Goal: Task Accomplishment & Management: Manage account settings

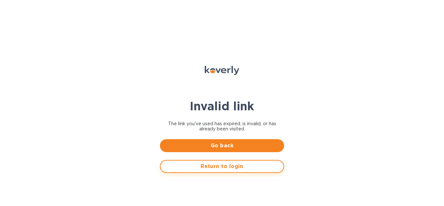
click at [193, 172] on button "Return to login" at bounding box center [222, 166] width 124 height 13
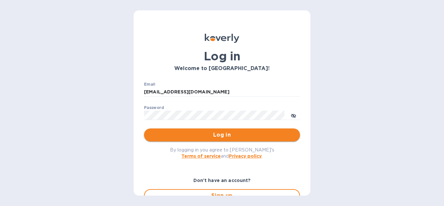
click at [209, 132] on span "Log in" at bounding box center [222, 135] width 146 height 8
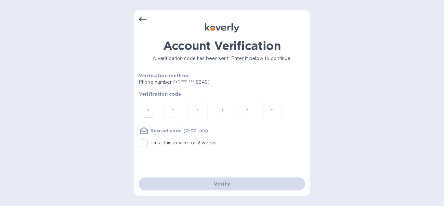
click at [144, 108] on div at bounding box center [149, 111] width 20 height 23
type input "5"
type input "9"
type input "2"
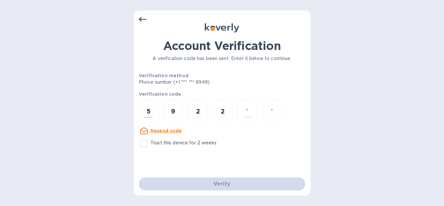
type input "7"
type input "3"
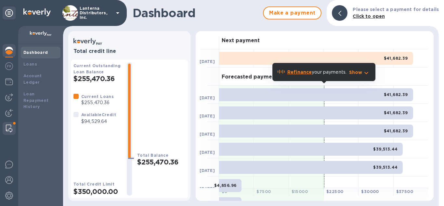
click at [8, 127] on img at bounding box center [9, 129] width 7 height 8
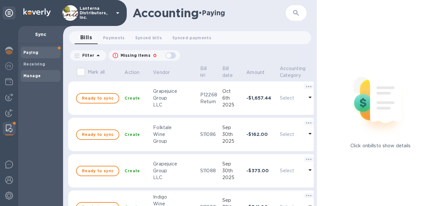
click at [29, 73] on span "Manage" at bounding box center [31, 76] width 17 height 7
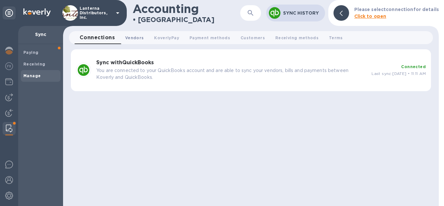
click at [135, 35] on span "Vendors 0" at bounding box center [134, 37] width 19 height 7
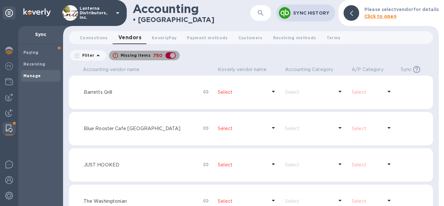
click at [171, 56] on div "button" at bounding box center [170, 55] width 13 height 9
checkbox input "false"
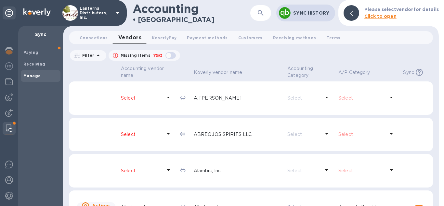
click at [264, 10] on icon "button" at bounding box center [261, 13] width 8 height 8
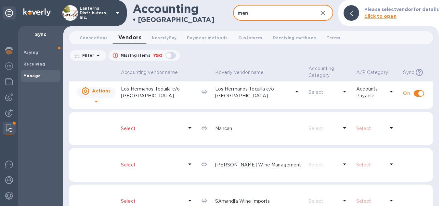
scroll to position [57, 0]
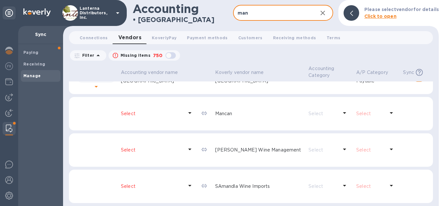
type input "man"
click at [125, 114] on p "Select" at bounding box center [152, 114] width 62 height 7
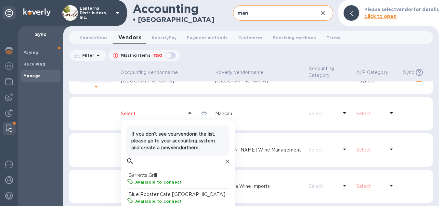
scroll to position [65, 103]
click at [147, 166] on input "text" at bounding box center [180, 162] width 86 height 10
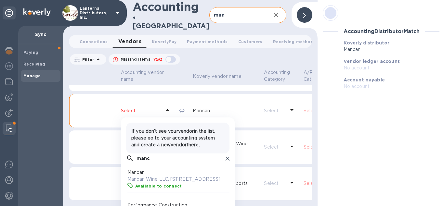
scroll to position [65, 103]
type input "manc"
click at [162, 176] on p "Mancan" at bounding box center [178, 172] width 103 height 7
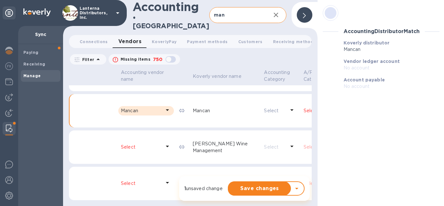
click at [304, 114] on p "Select" at bounding box center [314, 111] width 21 height 7
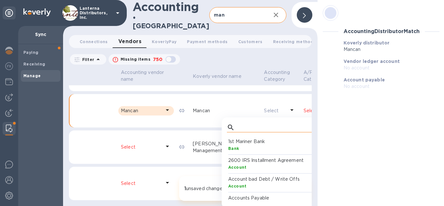
click at [255, 130] on input "text" at bounding box center [280, 128] width 86 height 10
type input "a"
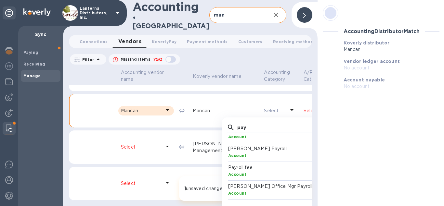
scroll to position [0, 0]
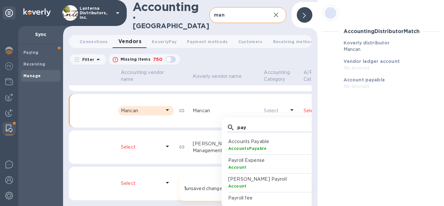
type input "pay"
click at [228, 145] on p "Accounts Payable" at bounding box center [279, 142] width 103 height 7
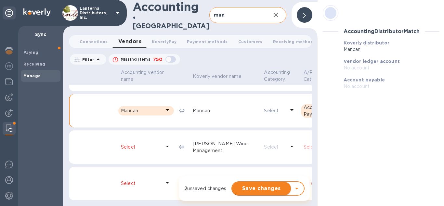
click at [256, 192] on span "Save changes" at bounding box center [261, 189] width 48 height 8
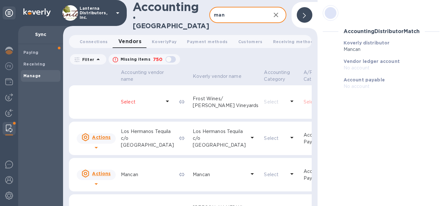
click at [231, 13] on input "man" at bounding box center [237, 15] width 56 height 16
type input "m"
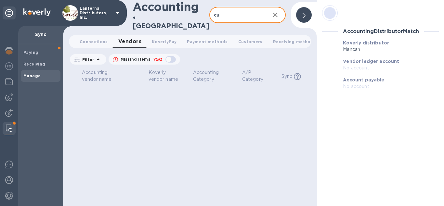
type input "c"
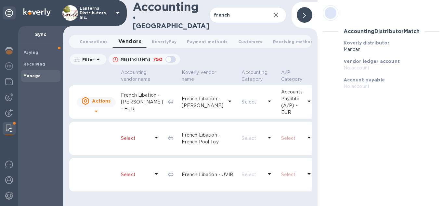
click at [304, 15] on icon at bounding box center [304, 15] width 3 height 5
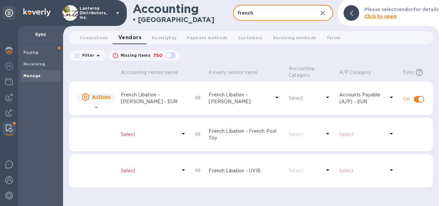
drag, startPoint x: 254, startPoint y: 13, endPoint x: 236, endPoint y: 14, distance: 17.6
click at [236, 14] on input "french" at bounding box center [273, 13] width 80 height 16
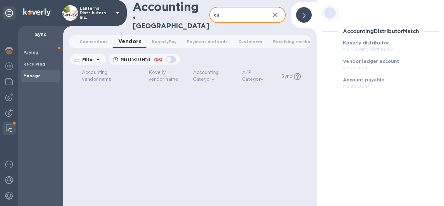
type input "c"
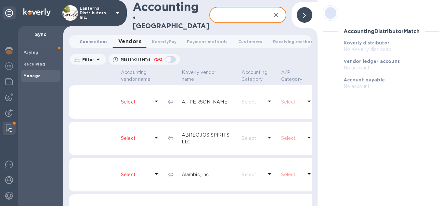
click at [90, 38] on span "Connections 0" at bounding box center [94, 41] width 28 height 7
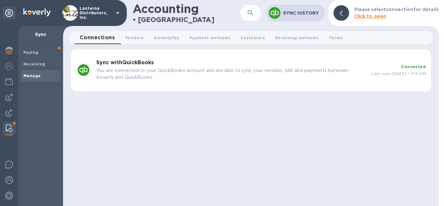
click at [298, 17] on div "Sync History" at bounding box center [303, 12] width 42 height 9
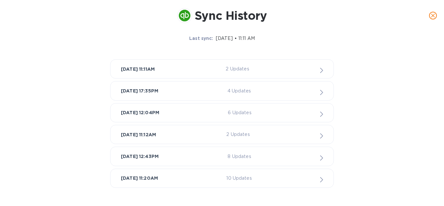
click at [432, 15] on icon "close" at bounding box center [433, 15] width 7 height 7
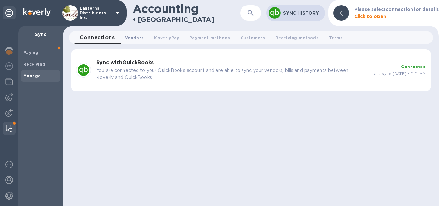
click at [129, 39] on span "Vendors 0" at bounding box center [134, 37] width 19 height 7
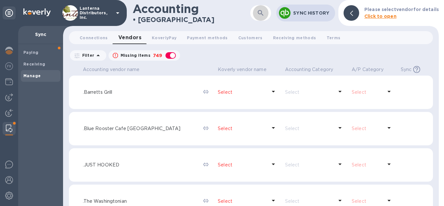
click at [263, 14] on icon "button" at bounding box center [261, 13] width 8 height 8
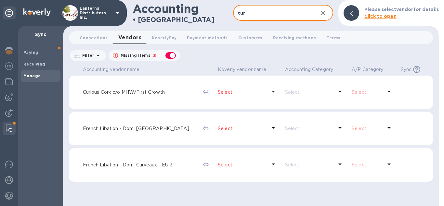
type input "cur"
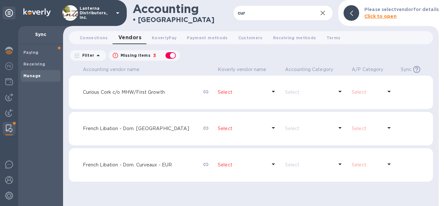
click at [238, 163] on p "Select" at bounding box center [242, 165] width 49 height 7
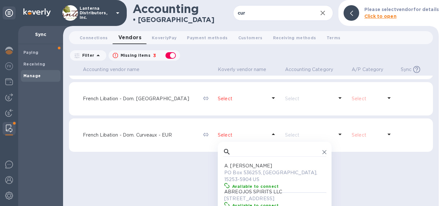
scroll to position [57, 0]
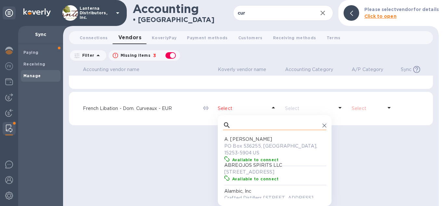
click at [235, 123] on input "text" at bounding box center [276, 126] width 86 height 10
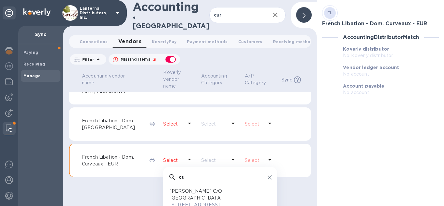
scroll to position [65, 103]
type input "c"
type input "frenc"
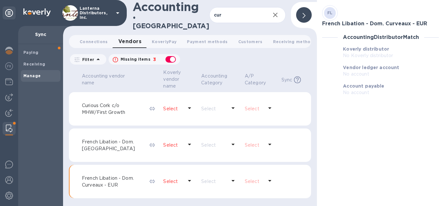
click at [100, 151] on div "Accounting vendor name Koverly vendor name Accounting Category A/P Category Syn…" at bounding box center [190, 137] width 242 height 138
click at [109, 174] on div "French Libation - Dom. Curveaux - EUR" at bounding box center [113, 182] width 65 height 16
click at [163, 179] on p "Select" at bounding box center [173, 182] width 20 height 7
click at [164, 142] on p "Select" at bounding box center [173, 145] width 20 height 7
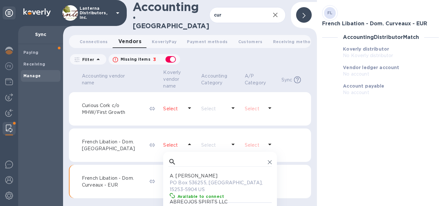
scroll to position [65, 103]
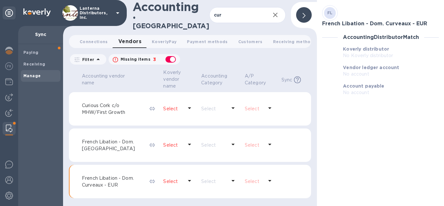
click at [164, 142] on p "Select" at bounding box center [173, 145] width 20 height 7
click at [170, 176] on div "Select" at bounding box center [178, 182] width 33 height 12
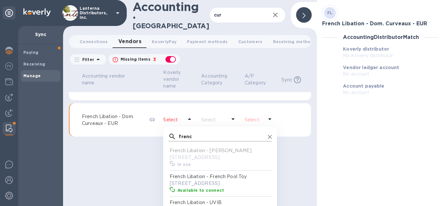
scroll to position [69, 0]
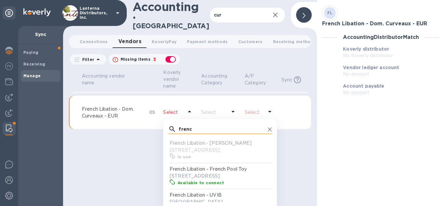
click at [187, 128] on input "frenc" at bounding box center [222, 130] width 86 height 10
type input "f"
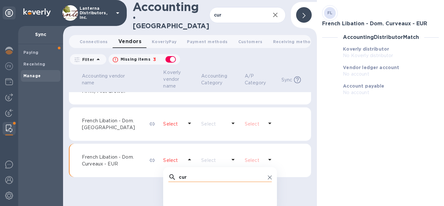
scroll to position [0, 0]
type input "c"
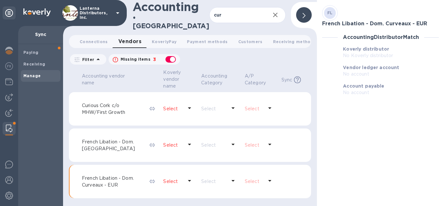
click at [113, 189] on div "Accounting vendor name Koverly vendor name Accounting Category A/P Category Syn…" at bounding box center [190, 137] width 242 height 138
click at [276, 13] on icon "button" at bounding box center [275, 15] width 5 height 5
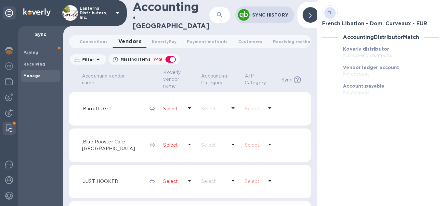
click at [269, 16] on p "Sync History" at bounding box center [270, 15] width 37 height 7
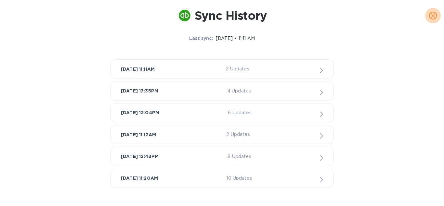
click at [435, 17] on icon "close" at bounding box center [433, 15] width 7 height 7
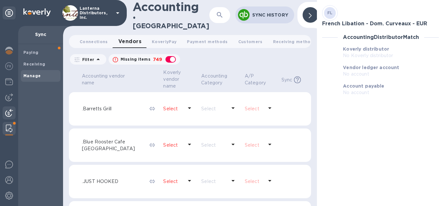
click at [9, 114] on img at bounding box center [9, 113] width 8 height 8
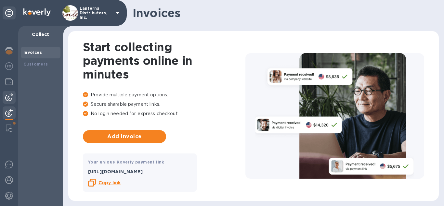
click at [10, 101] on div at bounding box center [9, 97] width 13 height 13
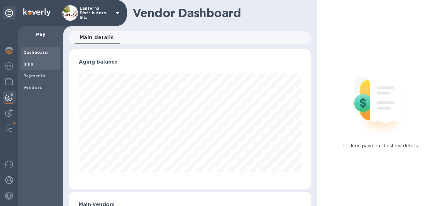
scroll to position [140, 243]
click at [33, 89] on b "Vendors" at bounding box center [32, 87] width 19 height 5
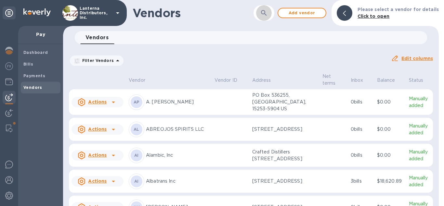
click at [268, 12] on icon "button" at bounding box center [264, 13] width 8 height 8
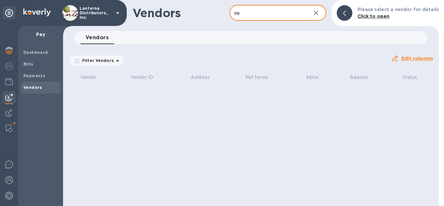
type input "c"
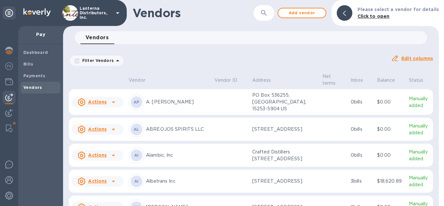
click at [324, 12] on div "Vendors ​ Add vendor Please select a vendor for details Click to open" at bounding box center [251, 13] width 376 height 26
click at [309, 16] on span "Add vendor" at bounding box center [302, 13] width 37 height 8
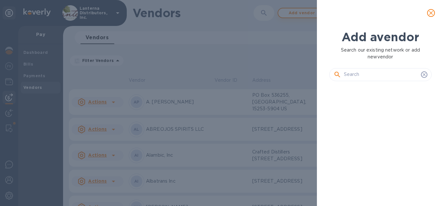
scroll to position [102, 108]
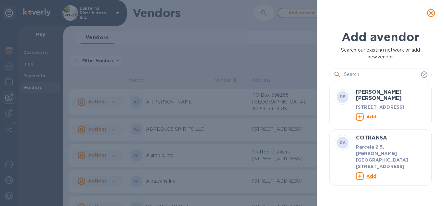
paste input "French Libation - Dom. Curveaux - EUR"
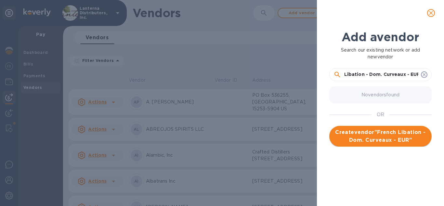
type input "French Libation - Dom. Curveaux - EUR"
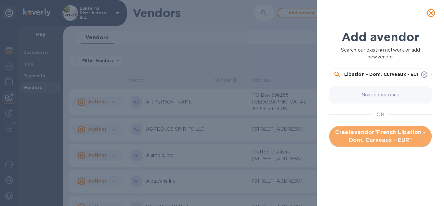
click at [371, 137] on span "Create vendor " French Libation - Dom. Curveaux - EUR "" at bounding box center [381, 137] width 92 height 16
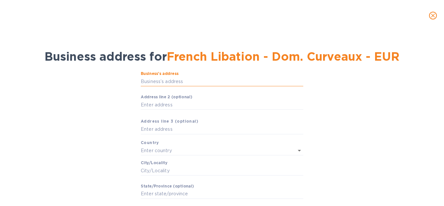
click at [159, 83] on input "Business’s аddress" at bounding box center [222, 82] width 163 height 10
click at [157, 83] on input "Business’s аddress" at bounding box center [222, 82] width 163 height 10
paste input "80 RUE CACHE POUPONS"
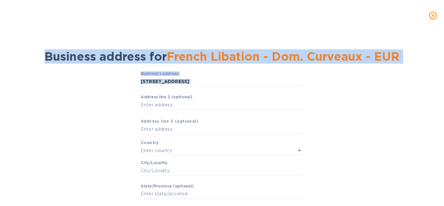
type input "80 Rue Cache Poupons"
type input "Fuissé"
type input "Bourgogne-Franche-Comté"
type input "71960"
type input "France"
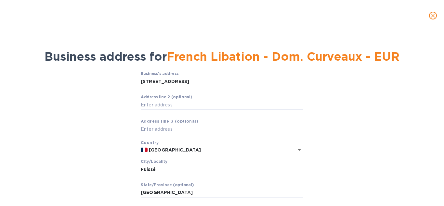
click at [390, 131] on div "Business’s аddress 80 Rue Cache Poupons ​ Аddress line 2 (optional) ​ Аddress l…" at bounding box center [221, 157] width 427 height 179
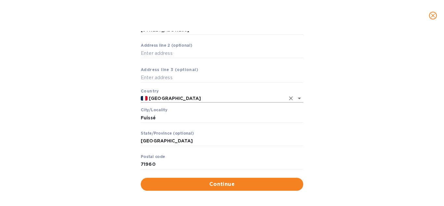
scroll to position [57, 0]
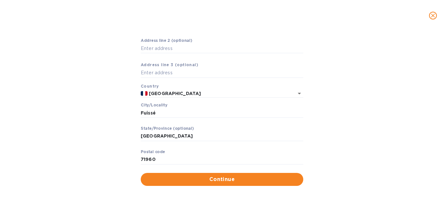
click at [183, 172] on p "​" at bounding box center [222, 169] width 163 height 7
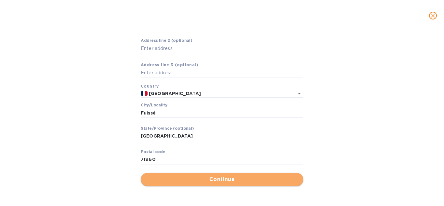
click at [192, 184] on button "Continue" at bounding box center [222, 179] width 163 height 13
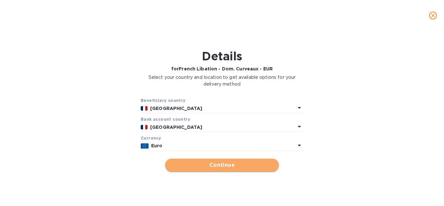
click at [230, 165] on span "Continue" at bounding box center [221, 166] width 103 height 8
type input "French Libation - Dom. Curveaux - EUR"
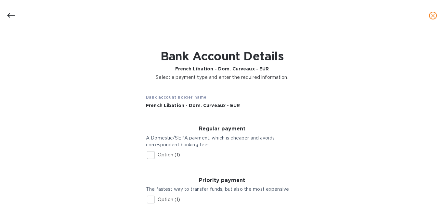
click at [150, 155] on input "Option (1)" at bounding box center [151, 156] width 14 height 14
checkbox input "true"
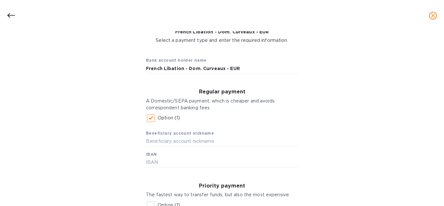
scroll to position [111, 0]
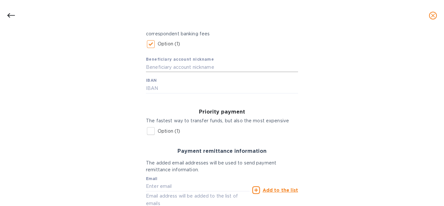
click at [172, 69] on input "text" at bounding box center [222, 67] width 152 height 10
paste input "80 RUE CACHE POUPONS"
type input "80 RUE CACHE POUPONS"
drag, startPoint x: 208, startPoint y: 69, endPoint x: 114, endPoint y: 70, distance: 93.7
click at [146, 70] on input "80 RUE CACHE POUPONS" at bounding box center [222, 67] width 152 height 10
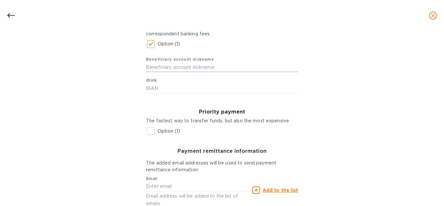
click at [195, 68] on input "text" at bounding box center [222, 67] width 152 height 10
paste input "[PERSON_NAME] DOMAINE CURVEUX [PERSON_NAME]"
type input "[PERSON_NAME] DOMAINE CURVEUX [PERSON_NAME]"
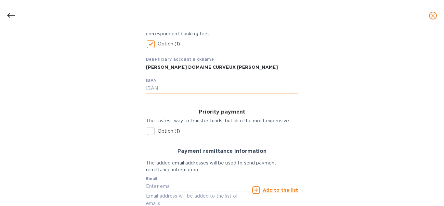
click at [178, 93] on input "text" at bounding box center [222, 89] width 152 height 10
click at [174, 87] on input "text" at bounding box center [222, 89] width 152 height 10
paste input "FR76 1780 6000 8093 1700 4400 057"
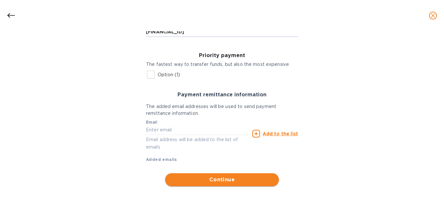
type input "FR76 1780 6000 8093 1700 4400 057"
click at [241, 181] on span "Continue" at bounding box center [221, 180] width 103 height 8
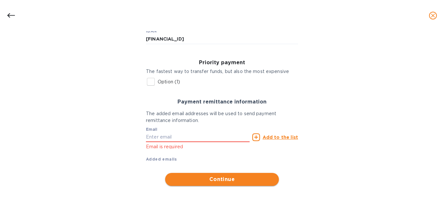
scroll to position [160, 0]
click at [179, 139] on input "text" at bounding box center [198, 138] width 104 height 10
paste input "kelly@frenchlibation.com"
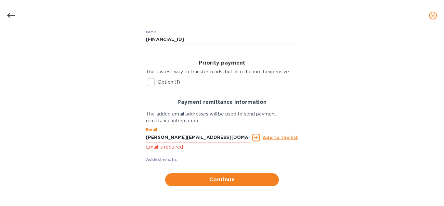
type input "kelly@frenchlibation.com"
click at [274, 139] on u "Add to the list" at bounding box center [280, 137] width 35 height 5
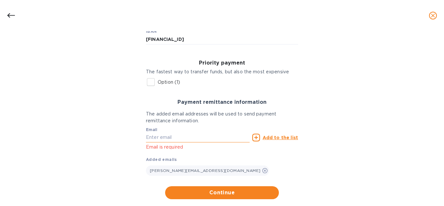
click at [205, 135] on input "text" at bounding box center [198, 138] width 104 height 10
paste input "melanie@frenchlibation.com"
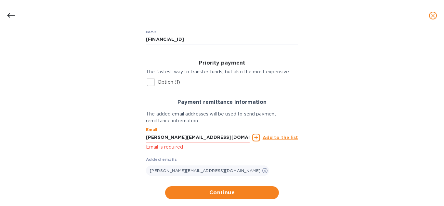
type input "melanie@frenchlibation.com"
click at [275, 136] on u "Add to the list" at bounding box center [280, 137] width 35 height 5
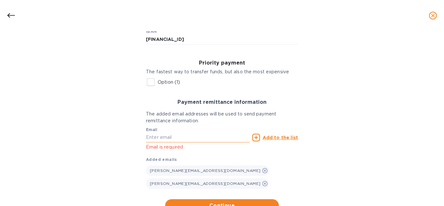
click at [204, 137] on input "text" at bounding box center [198, 138] width 104 height 10
paste input "kelsey@frenchlibation.com"
type input "kelsey@frenchlibation.com"
click at [279, 139] on u "Add to the list" at bounding box center [280, 137] width 35 height 5
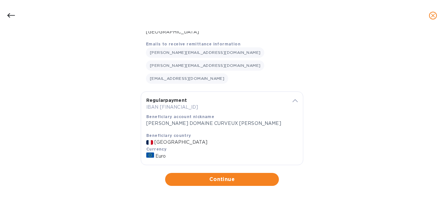
scroll to position [78, 0]
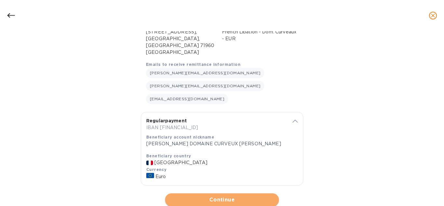
click at [229, 196] on span "Continue" at bounding box center [221, 200] width 103 height 8
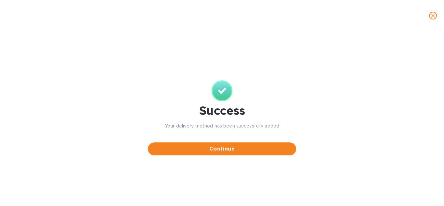
scroll to position [0, 0]
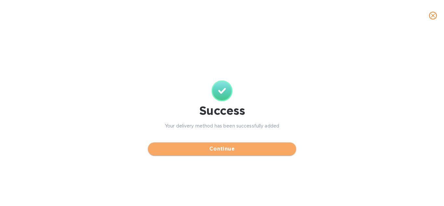
click at [224, 148] on span "Continue" at bounding box center [222, 149] width 138 height 8
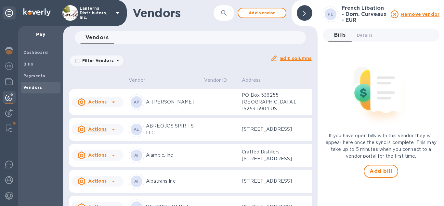
click at [304, 15] on icon at bounding box center [304, 13] width 3 height 5
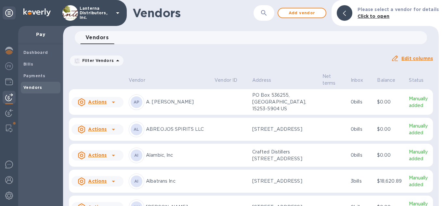
click at [268, 15] on icon "button" at bounding box center [264, 13] width 8 height 8
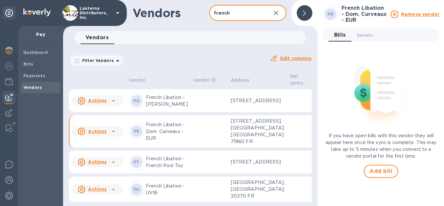
type input "french"
click at [305, 15] on icon at bounding box center [304, 13] width 3 height 5
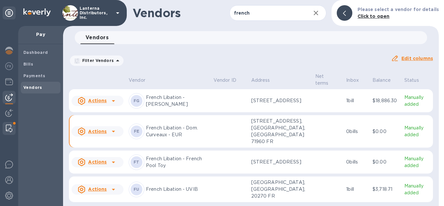
click at [8, 126] on img at bounding box center [9, 129] width 7 height 8
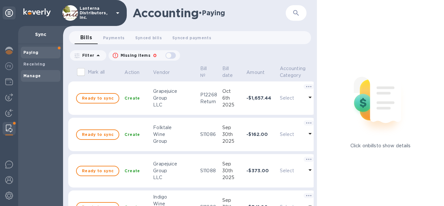
click at [32, 75] on b "Manage" at bounding box center [31, 75] width 17 height 5
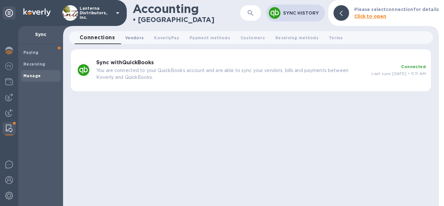
click at [133, 40] on span "Vendors 0" at bounding box center [134, 37] width 19 height 7
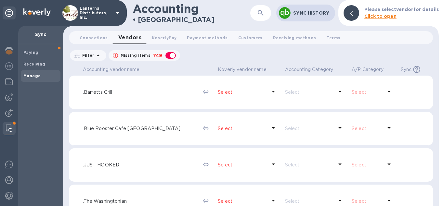
click at [259, 12] on icon "button" at bounding box center [261, 13] width 8 height 8
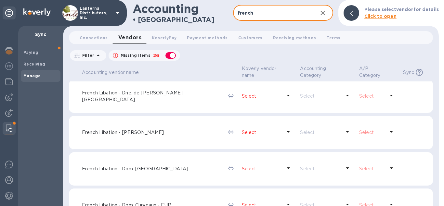
scroll to position [148, 0]
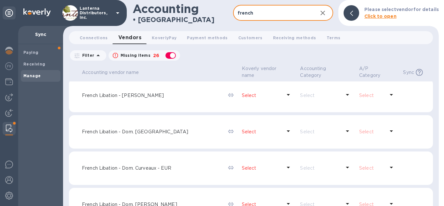
type input "french"
click at [241, 127] on div "Select" at bounding box center [262, 131] width 43 height 9
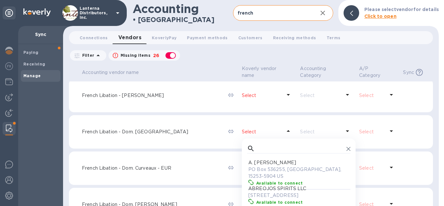
scroll to position [65, 103]
click at [241, 127] on div "Select" at bounding box center [262, 131] width 43 height 9
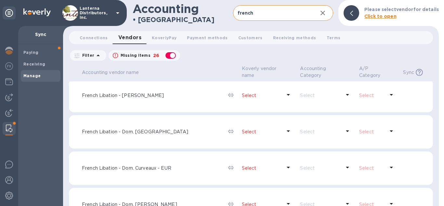
click at [241, 166] on div "Select" at bounding box center [262, 168] width 43 height 9
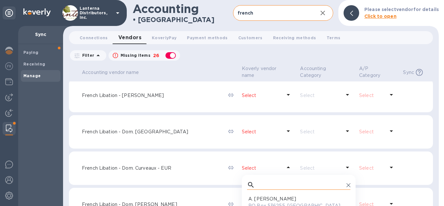
click at [258, 180] on input "text" at bounding box center [301, 185] width 86 height 10
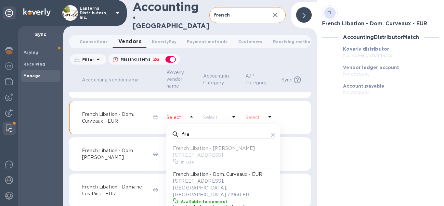
scroll to position [235, 0]
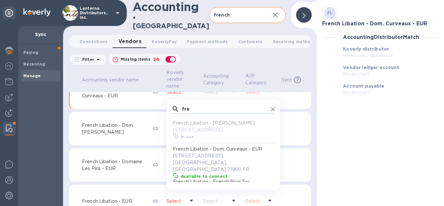
type input "fre"
click at [219, 153] on p "80 Rue Cache Poupons, Fuissé, Bourgogne-Franche-Comté 71960 FR" at bounding box center [224, 163] width 103 height 20
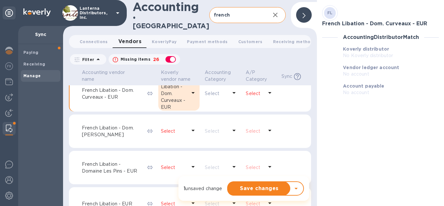
click at [256, 88] on div "Select" at bounding box center [260, 94] width 30 height 12
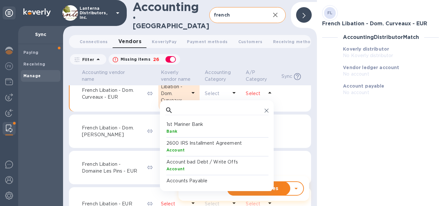
scroll to position [65, 103]
click at [246, 106] on input "text" at bounding box center [219, 111] width 86 height 10
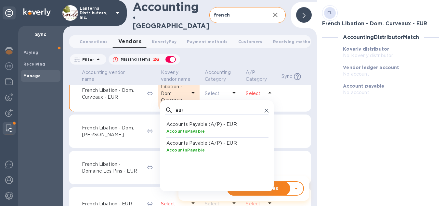
type input "eur"
click at [213, 121] on p "Accounts Payable (A/P) - EUR" at bounding box center [217, 124] width 103 height 7
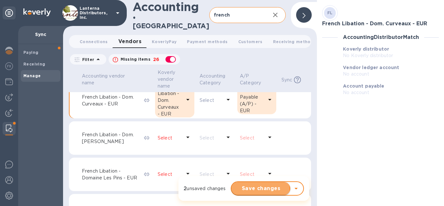
click at [253, 190] on span "Save changes" at bounding box center [261, 189] width 48 height 8
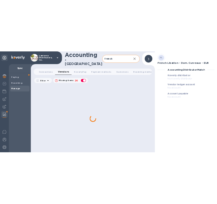
scroll to position [166, 0]
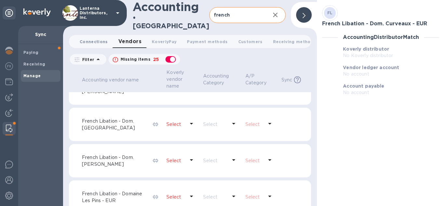
click at [97, 35] on button "Connections 0" at bounding box center [93, 41] width 39 height 13
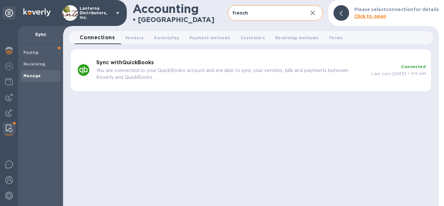
click at [115, 67] on div "Sync with QuickBooks You are connected to your QuickBooks account and are able …" at bounding box center [231, 70] width 275 height 26
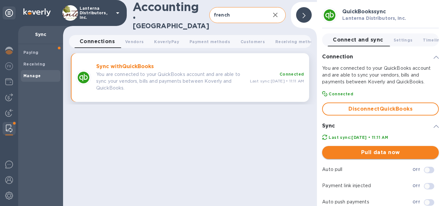
click at [379, 154] on span "Pull data now" at bounding box center [380, 153] width 106 height 8
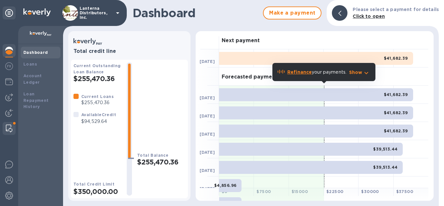
click at [9, 125] on img at bounding box center [9, 129] width 7 height 8
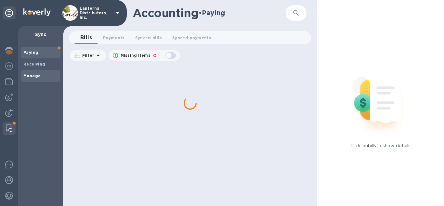
click at [28, 79] on span "Manage" at bounding box center [31, 76] width 17 height 7
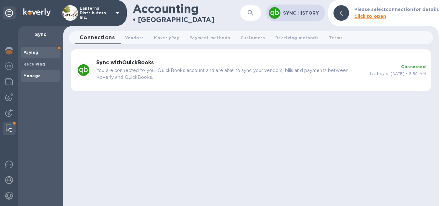
click at [26, 54] on b "Paying" at bounding box center [30, 52] width 15 height 5
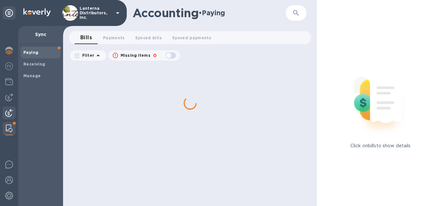
click at [7, 118] on div at bounding box center [9, 114] width 13 height 14
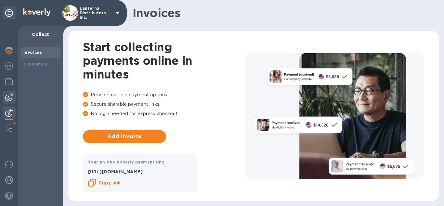
click at [9, 98] on img at bounding box center [9, 98] width 8 height 8
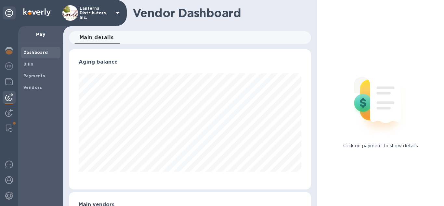
scroll to position [140, 243]
click at [25, 67] on span "Bills" at bounding box center [28, 64] width 10 height 7
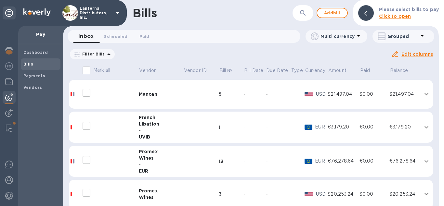
click at [0, 0] on div "Due date : [DATE] to [DATE]" at bounding box center [0, 0] width 0 height 0
click at [0, 0] on icon at bounding box center [0, 0] width 0 height 0
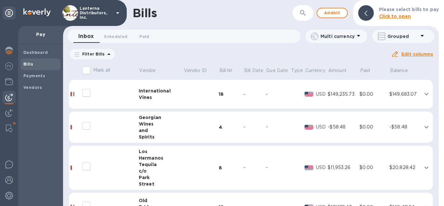
click at [302, 15] on icon "button" at bounding box center [303, 13] width 8 height 8
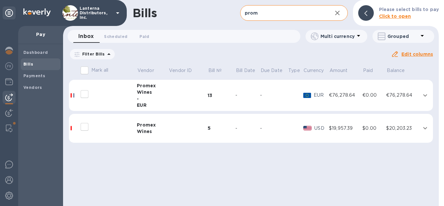
click at [151, 99] on div "-" at bounding box center [153, 99] width 32 height 7
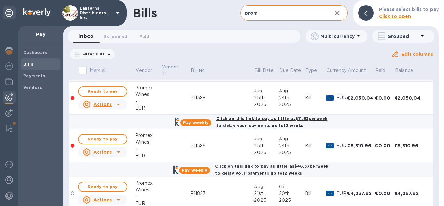
scroll to position [111, 0]
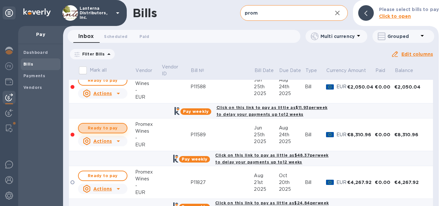
click at [110, 127] on span "Ready to pay" at bounding box center [103, 129] width 38 height 8
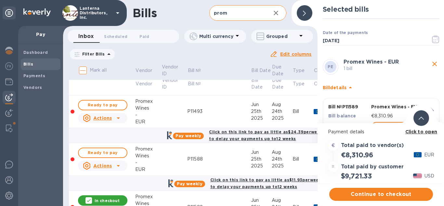
scroll to position [37, 0]
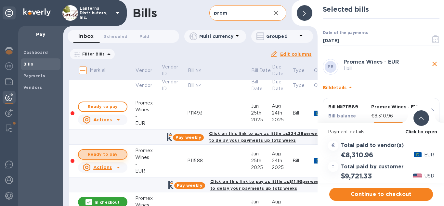
click at [120, 157] on span "Ready to pay" at bounding box center [103, 155] width 38 height 8
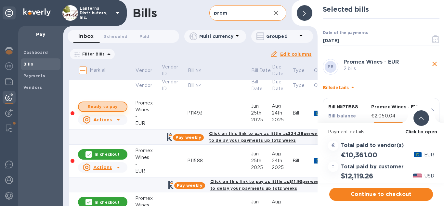
click at [112, 107] on span "Ready to pay" at bounding box center [103, 107] width 38 height 8
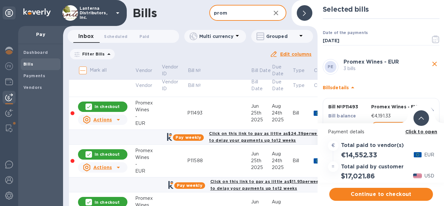
drag, startPoint x: 229, startPoint y: 15, endPoint x: 198, endPoint y: 14, distance: 30.6
click at [209, 14] on input "prom" at bounding box center [237, 13] width 56 height 16
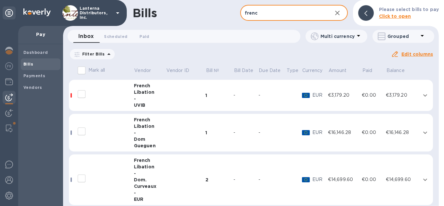
scroll to position [8, 0]
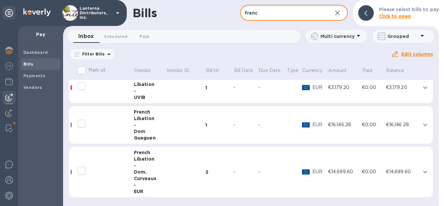
type input "frenc"
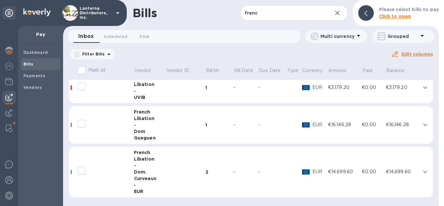
click at [165, 169] on div "-" at bounding box center [150, 166] width 32 height 7
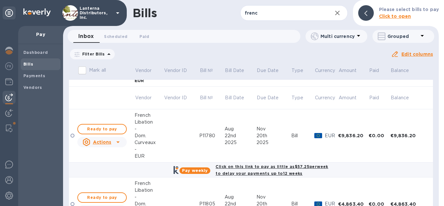
scroll to position [156, 0]
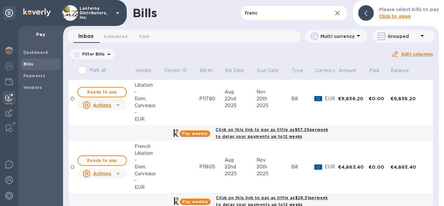
click at [99, 92] on span "Ready to pay" at bounding box center [102, 92] width 38 height 8
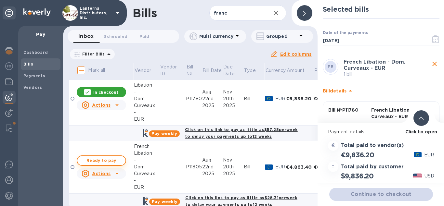
click at [104, 160] on span "Ready to pay" at bounding box center [102, 161] width 38 height 8
checkbox input "true"
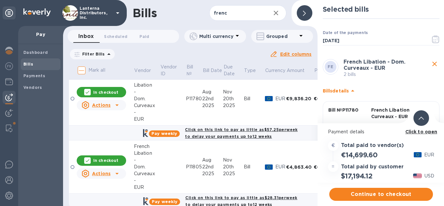
scroll to position [167, 0]
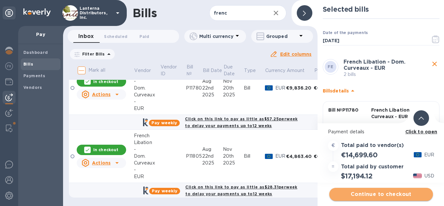
click at [375, 197] on span "Continue to checkout" at bounding box center [381, 195] width 93 height 8
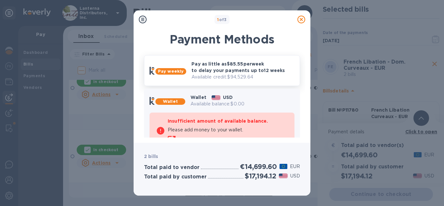
click at [209, 79] on p "Available credit: $94,529.64" at bounding box center [243, 77] width 103 height 7
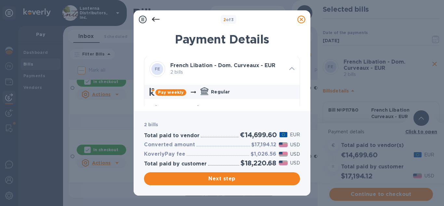
scroll to position [0, 0]
click at [156, 21] on icon at bounding box center [156, 20] width 8 height 8
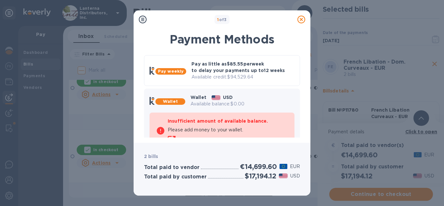
click at [303, 19] on icon at bounding box center [302, 20] width 8 height 8
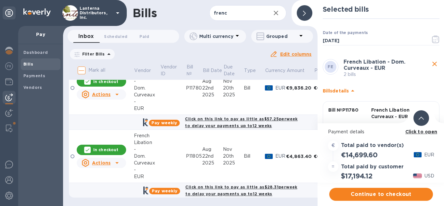
click at [304, 19] on div at bounding box center [305, 13] width 16 height 16
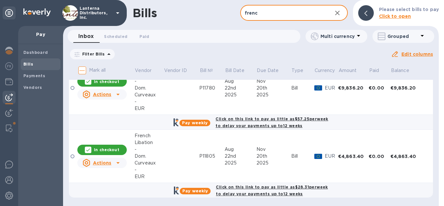
drag, startPoint x: 259, startPoint y: 13, endPoint x: 233, endPoint y: 13, distance: 26.3
click at [240, 13] on input "frenc" at bounding box center [283, 13] width 87 height 16
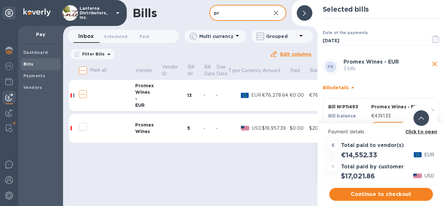
type input "pr"
click at [306, 14] on span at bounding box center [304, 13] width 3 height 6
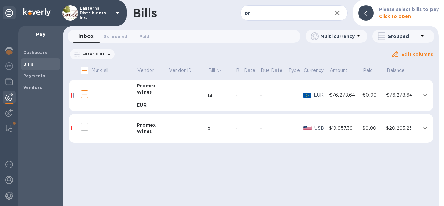
click at [367, 12] on icon at bounding box center [366, 13] width 3 height 5
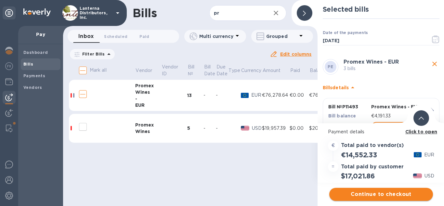
click at [380, 197] on span "Continue to checkout" at bounding box center [381, 195] width 93 height 8
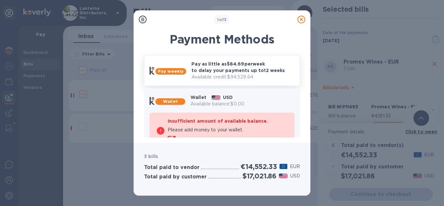
click at [222, 76] on p "Available credit: $94,529.64" at bounding box center [243, 77] width 103 height 7
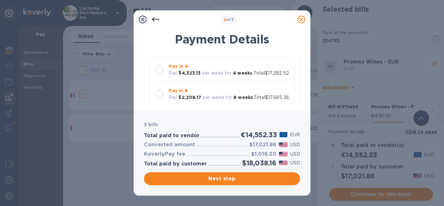
scroll to position [74, 0]
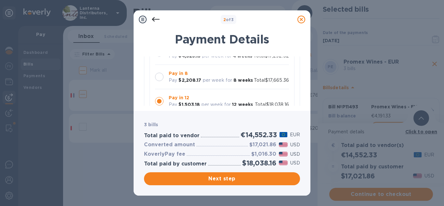
click at [161, 78] on div at bounding box center [159, 77] width 8 height 8
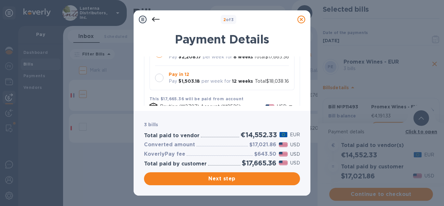
scroll to position [60, 0]
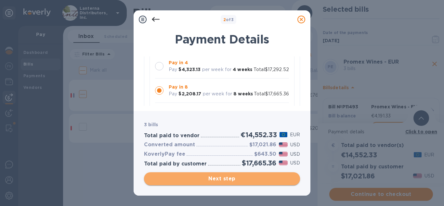
click at [233, 179] on span "Next step" at bounding box center [222, 179] width 146 height 8
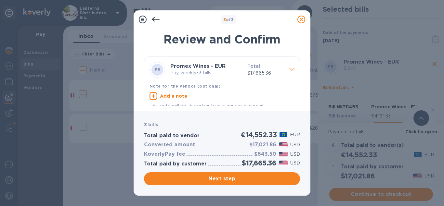
scroll to position [9, 0]
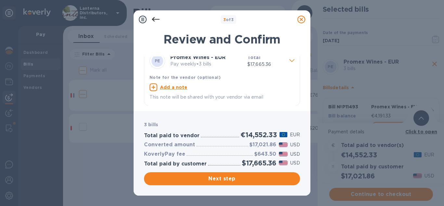
click at [156, 18] on icon at bounding box center [156, 20] width 8 height 8
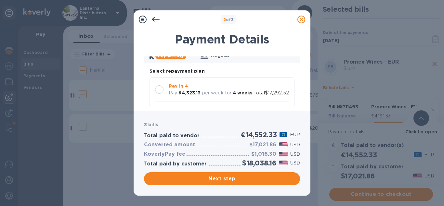
scroll to position [74, 0]
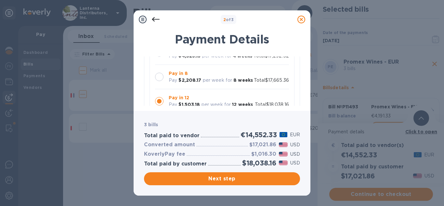
click at [164, 77] on div at bounding box center [160, 77] width 14 height 14
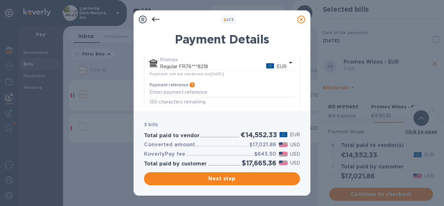
scroll to position [209, 0]
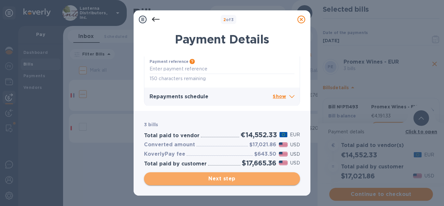
click at [228, 181] on span "Next step" at bounding box center [222, 179] width 146 height 8
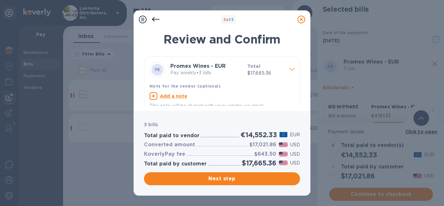
scroll to position [9, 0]
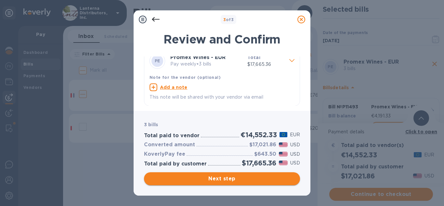
click at [222, 178] on span "Next step" at bounding box center [222, 179] width 146 height 8
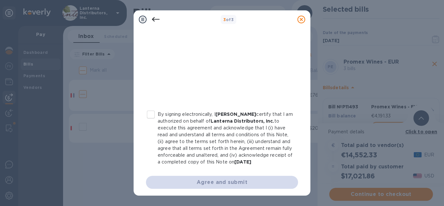
scroll to position [157, 0]
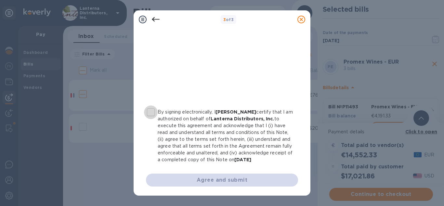
click at [155, 114] on input "By signing electronically, I [PERSON_NAME] certify that I am authorized on beha…" at bounding box center [151, 113] width 14 height 14
checkbox input "true"
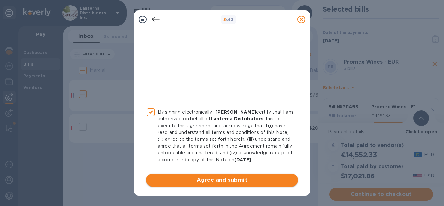
click at [190, 182] on span "Agree and submit" at bounding box center [222, 181] width 142 height 8
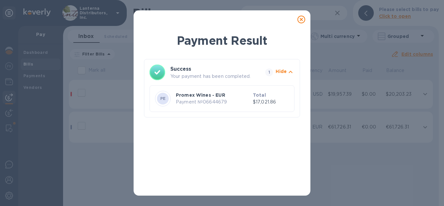
click at [303, 20] on icon at bounding box center [302, 20] width 8 height 8
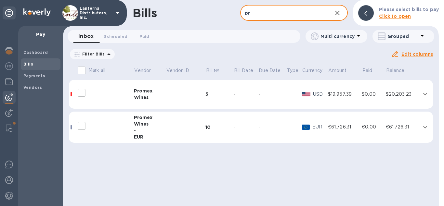
click at [253, 16] on input "pr" at bounding box center [283, 13] width 87 height 16
type input "p"
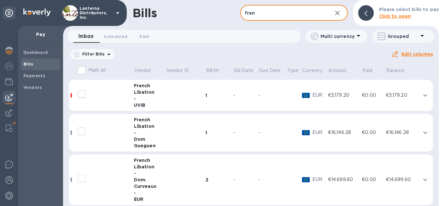
scroll to position [8, 0]
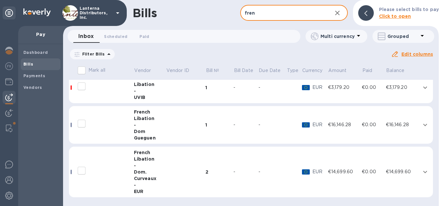
type input "fren"
click at [218, 168] on td "2" at bounding box center [220, 172] width 28 height 51
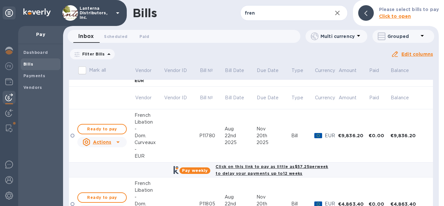
scroll to position [156, 0]
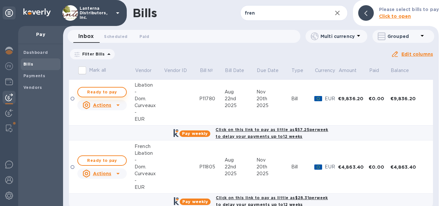
click at [97, 92] on span "Ready to pay" at bounding box center [102, 92] width 38 height 8
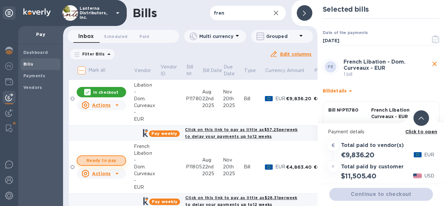
click at [110, 159] on span "Ready to pay" at bounding box center [102, 161] width 38 height 8
checkbox input "true"
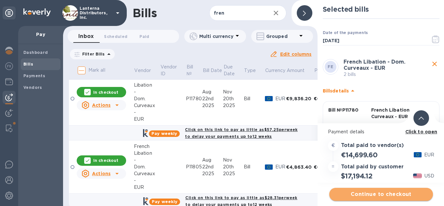
click at [376, 195] on span "Continue to checkout" at bounding box center [381, 195] width 93 height 8
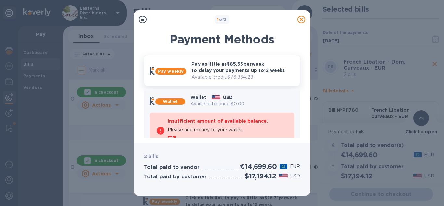
click at [216, 66] on p "Pay as little as $85.55 per week to delay your payments up to 12 weeks" at bounding box center [243, 67] width 103 height 13
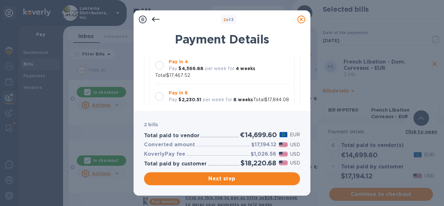
scroll to position [74, 0]
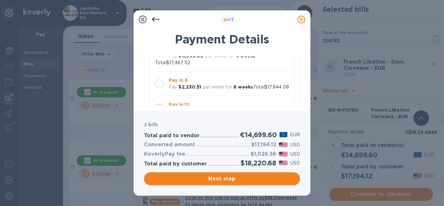
click at [163, 80] on div at bounding box center [159, 84] width 8 height 8
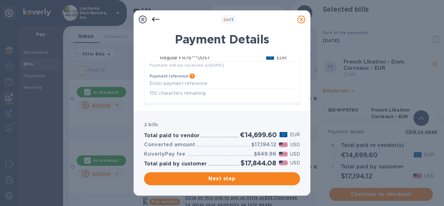
scroll to position [216, 0]
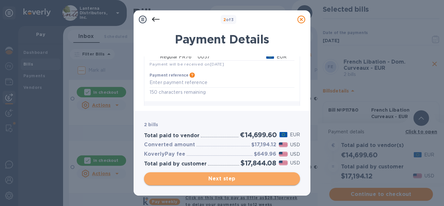
click at [226, 183] on button "Next step" at bounding box center [222, 179] width 156 height 13
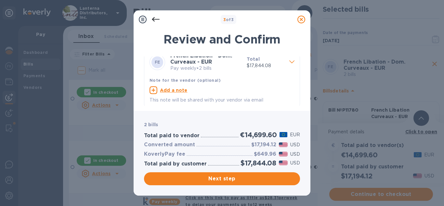
scroll to position [12, 0]
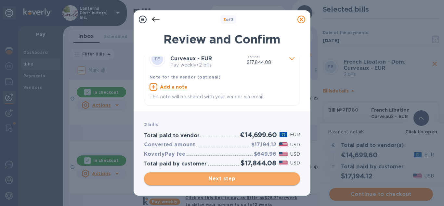
click at [226, 178] on span "Next step" at bounding box center [222, 179] width 146 height 8
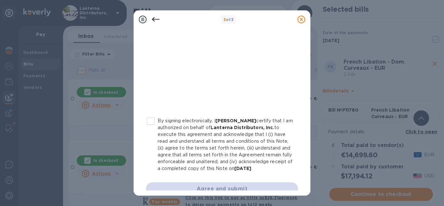
scroll to position [157, 0]
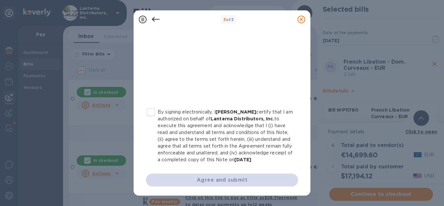
click at [154, 113] on input "By signing electronically, I [PERSON_NAME] certify that I am authorized on beha…" at bounding box center [151, 113] width 14 height 14
checkbox input "true"
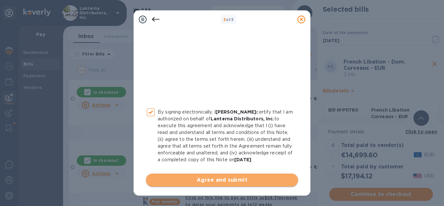
click at [228, 180] on span "Agree and submit" at bounding box center [222, 181] width 142 height 8
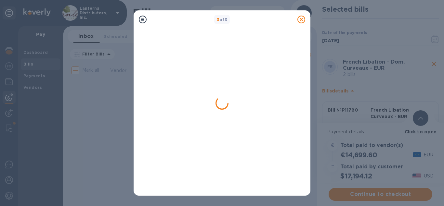
scroll to position [0, 0]
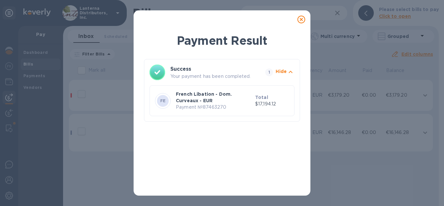
click at [300, 20] on icon at bounding box center [302, 20] width 8 height 8
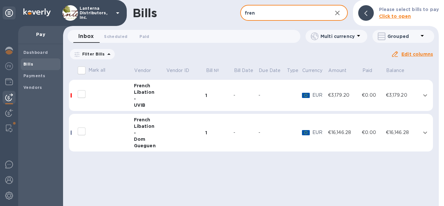
drag, startPoint x: 257, startPoint y: 15, endPoint x: 236, endPoint y: 13, distance: 20.5
click at [240, 13] on input "fren" at bounding box center [283, 13] width 87 height 16
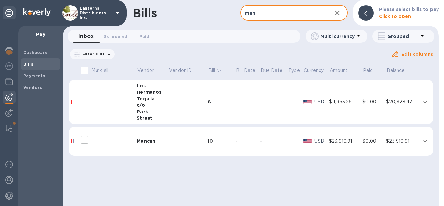
type input "man"
click at [177, 140] on td at bounding box center [187, 141] width 39 height 29
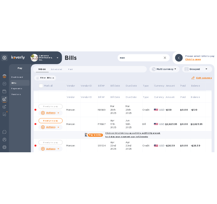
scroll to position [111, 0]
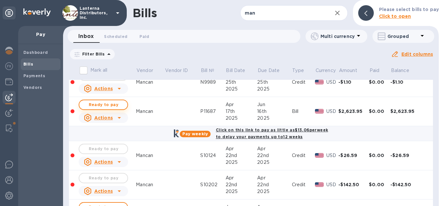
click at [91, 104] on span "Ready to pay" at bounding box center [104, 105] width 38 height 8
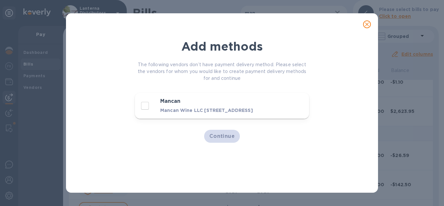
click at [190, 114] on p "Mancan Wine LLC [STREET_ADDRESS]" at bounding box center [211, 110] width 102 height 7
checkbox input "true"
click at [220, 140] on span "Continue" at bounding box center [222, 137] width 26 height 8
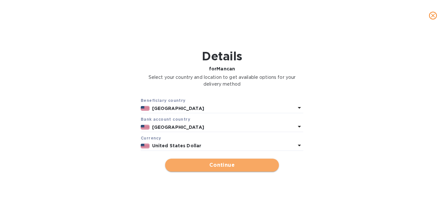
click at [217, 162] on span "Continue" at bounding box center [221, 166] width 103 height 8
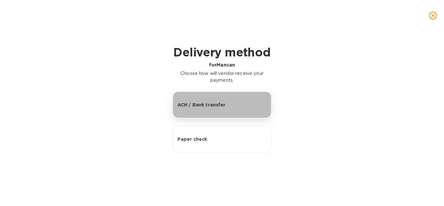
click at [207, 106] on p "ACH / Bank transfer" at bounding box center [202, 105] width 48 height 7
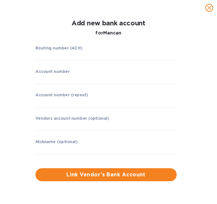
scroll to position [0, 0]
click at [64, 54] on input "string" at bounding box center [105, 56] width 141 height 10
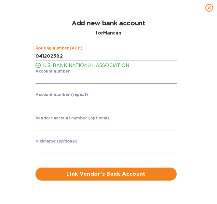
type input "041202582"
click at [58, 81] on input "string" at bounding box center [105, 79] width 141 height 10
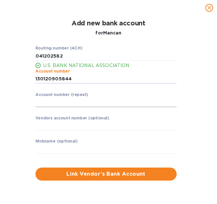
type input "130120905844"
click at [77, 104] on input "string" at bounding box center [105, 103] width 141 height 10
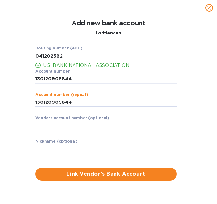
type input "130120905844"
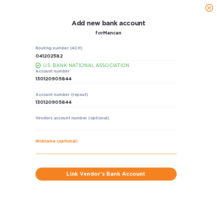
click at [85, 148] on input "text" at bounding box center [105, 149] width 141 height 10
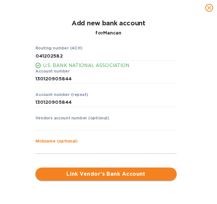
click at [86, 175] on span "Link Vendor’s Bank Account" at bounding box center [106, 174] width 131 height 8
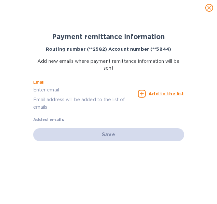
click at [60, 91] on input "text" at bounding box center [84, 90] width 102 height 10
paste input "[PERSON_NAME][EMAIL_ADDRESS][DOMAIN_NAME]"
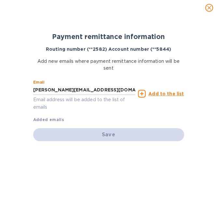
type input "[PERSON_NAME][EMAIL_ADDRESS][DOMAIN_NAME]"
click at [160, 92] on u "Add to the list" at bounding box center [165, 93] width 35 height 5
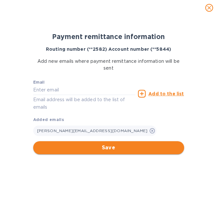
click at [107, 150] on span "Save" at bounding box center [108, 148] width 140 height 8
click at [102, 143] on button "Save" at bounding box center [108, 147] width 151 height 13
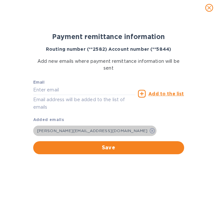
click at [150, 130] on icon at bounding box center [152, 130] width 5 height 5
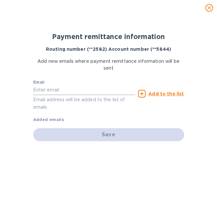
click at [73, 91] on input "text" at bounding box center [84, 90] width 102 height 10
click at [67, 90] on input "text" at bounding box center [84, 90] width 102 height 10
paste input "[PERSON_NAME][EMAIL_ADDRESS][DOMAIN_NAME]"
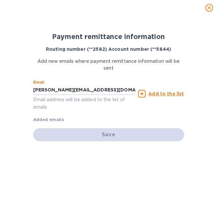
type input "[PERSON_NAME][EMAIL_ADDRESS][DOMAIN_NAME]"
click at [179, 92] on u "Add to the list" at bounding box center [165, 93] width 35 height 5
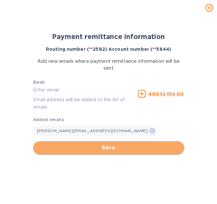
click at [118, 149] on span "Save" at bounding box center [108, 148] width 140 height 8
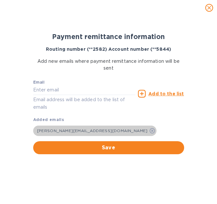
click at [150, 130] on icon at bounding box center [152, 130] width 5 height 5
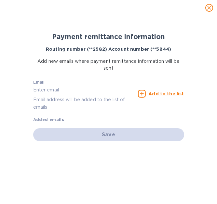
click at [208, 7] on icon "close" at bounding box center [209, 8] width 7 height 7
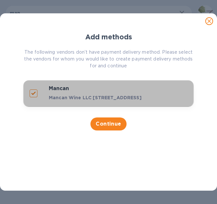
click at [93, 96] on p "Mancan Wine LLC [STREET_ADDRESS]" at bounding box center [98, 97] width 99 height 7
click at [102, 101] on p "Mancan Wine LLC [STREET_ADDRESS]" at bounding box center [98, 97] width 99 height 7
checkbox input "true"
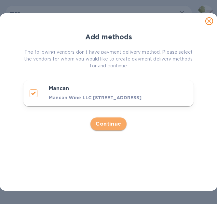
click at [105, 128] on span "Continue" at bounding box center [109, 124] width 26 height 8
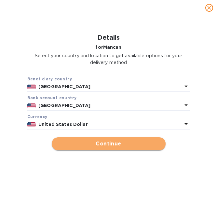
click at [114, 143] on span "Continue" at bounding box center [108, 144] width 103 height 8
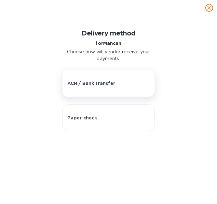
click at [115, 84] on div "ACH / Bank transfer" at bounding box center [108, 83] width 83 height 7
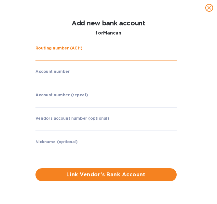
click at [112, 59] on input "string" at bounding box center [105, 56] width 141 height 10
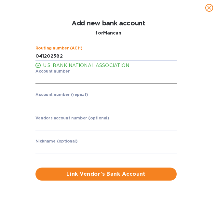
type input "041202582"
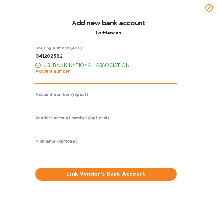
click at [112, 81] on input "string" at bounding box center [105, 79] width 141 height 10
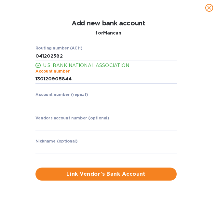
type input "130120905844"
click at [146, 99] on input "string" at bounding box center [105, 103] width 141 height 10
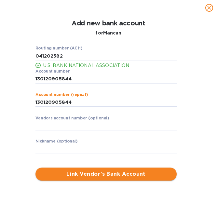
type input "130120905844"
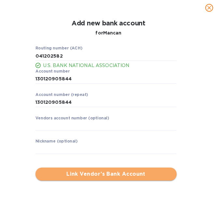
click at [141, 177] on span "Link Vendor’s Bank Account" at bounding box center [106, 174] width 131 height 8
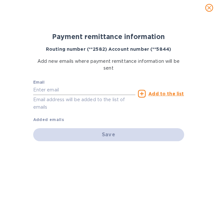
click at [97, 94] on input "text" at bounding box center [84, 90] width 102 height 10
paste input "[PERSON_NAME][EMAIL_ADDRESS][DOMAIN_NAME]"
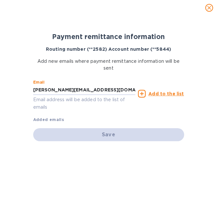
type input "[PERSON_NAME][EMAIL_ADDRESS][DOMAIN_NAME]"
click at [157, 95] on u "Add to the list" at bounding box center [165, 93] width 35 height 5
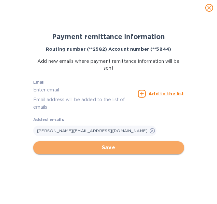
click at [96, 152] on button "Save" at bounding box center [108, 147] width 151 height 13
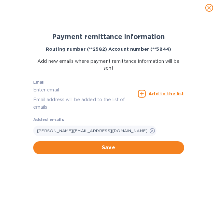
click at [97, 150] on span "Save" at bounding box center [108, 148] width 140 height 8
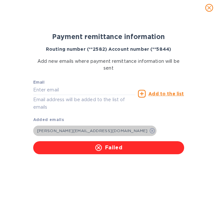
click at [150, 132] on icon at bounding box center [152, 130] width 5 height 5
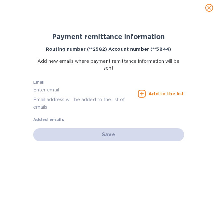
click at [105, 134] on div "Save" at bounding box center [108, 134] width 151 height 13
click at [209, 9] on icon "close" at bounding box center [209, 8] width 7 height 7
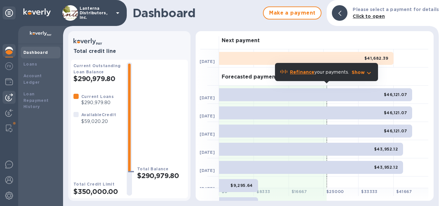
click at [11, 97] on img at bounding box center [9, 98] width 8 height 8
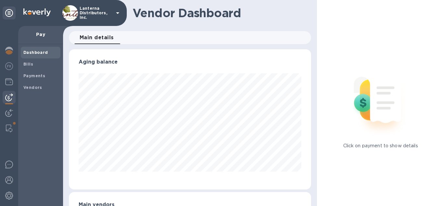
scroll to position [140, 243]
click at [33, 67] on span "Bills" at bounding box center [40, 64] width 34 height 7
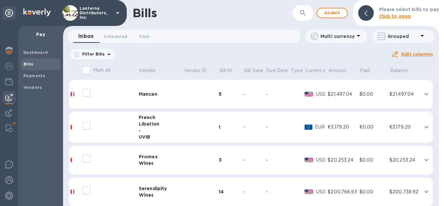
click at [172, 94] on div "Mancan" at bounding box center [161, 94] width 45 height 7
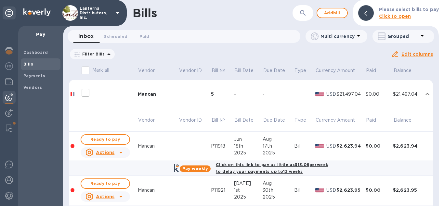
click at [0, 0] on icon at bounding box center [0, 0] width 0 height 0
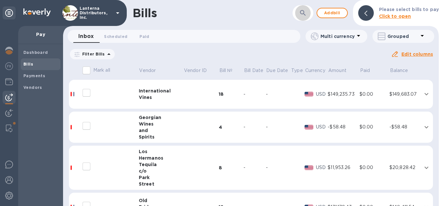
click at [303, 14] on icon "button" at bounding box center [303, 13] width 6 height 6
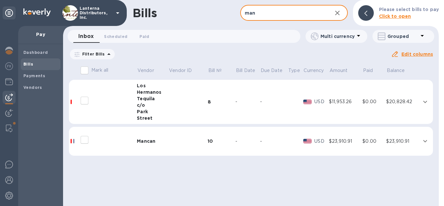
type input "man"
click at [185, 140] on td at bounding box center [187, 141] width 39 height 29
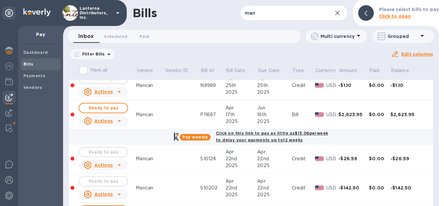
scroll to position [111, 0]
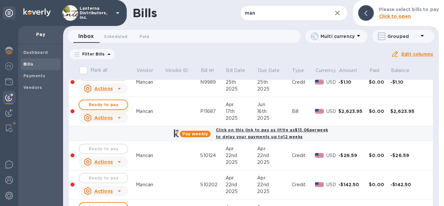
click at [111, 106] on span "Ready to pay" at bounding box center [104, 105] width 38 height 8
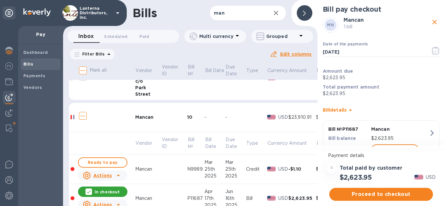
scroll to position [37, 0]
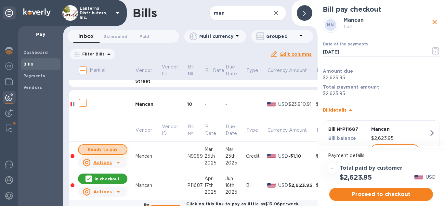
click at [108, 150] on span "Ready to pay" at bounding box center [103, 150] width 38 height 8
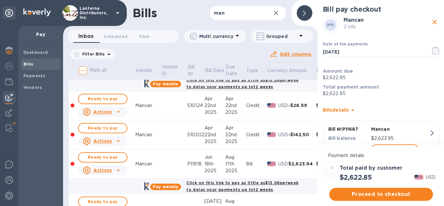
scroll to position [148, 0]
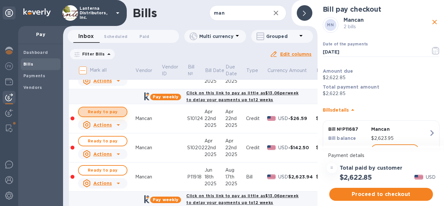
click at [115, 113] on span "Ready to pay" at bounding box center [103, 112] width 38 height 8
click at [114, 141] on span "Ready to pay" at bounding box center [103, 142] width 38 height 8
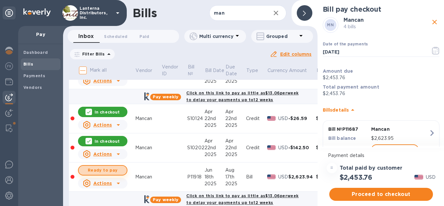
click at [114, 172] on span "Ready to pay" at bounding box center [103, 171] width 38 height 8
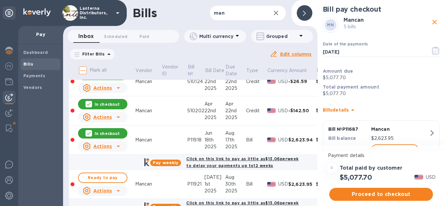
scroll to position [222, 0]
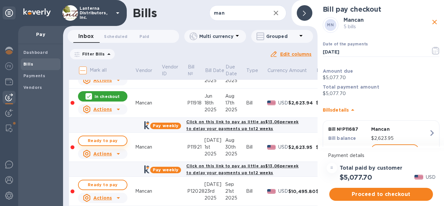
click at [104, 141] on span "Ready to pay" at bounding box center [103, 141] width 38 height 8
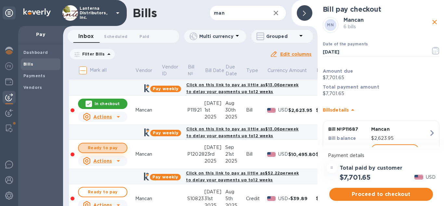
click at [101, 147] on span "Ready to pay" at bounding box center [103, 148] width 38 height 8
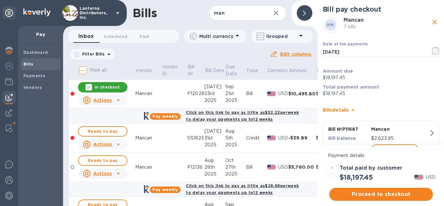
scroll to position [334, 0]
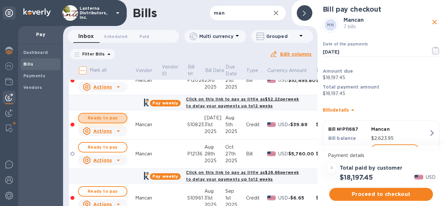
click at [108, 115] on span "Ready to pay" at bounding box center [103, 118] width 38 height 8
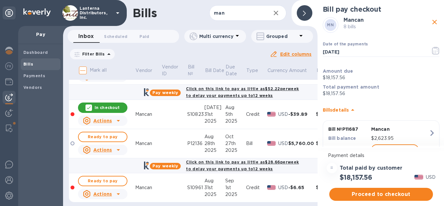
scroll to position [347, 0]
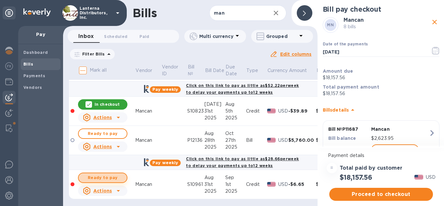
click at [111, 177] on span "Ready to pay" at bounding box center [103, 178] width 38 height 8
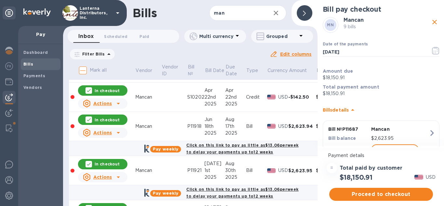
scroll to position [51, 0]
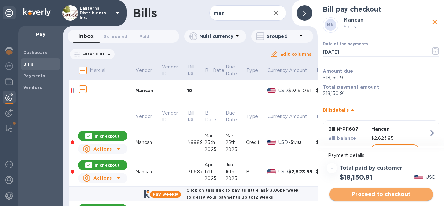
click at [380, 195] on span "Proceed to checkout" at bounding box center [381, 195] width 93 height 8
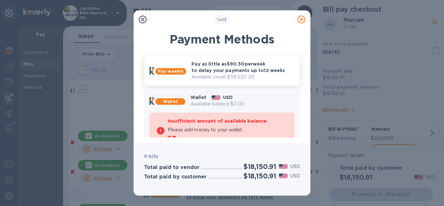
click at [227, 62] on p "Pay as little as $90.30 per week to delay your payments up to 12 weeks" at bounding box center [243, 67] width 103 height 13
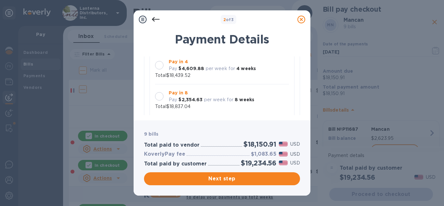
scroll to position [74, 0]
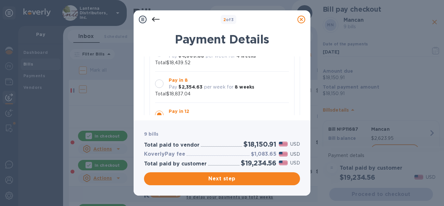
click at [161, 84] on div at bounding box center [159, 84] width 8 height 8
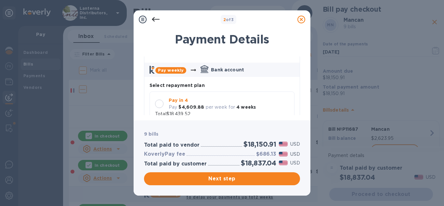
scroll to position [0, 0]
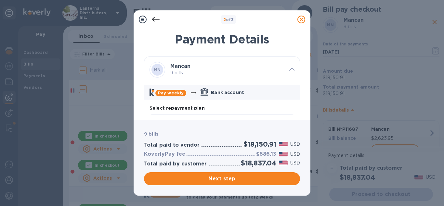
click at [177, 68] on b "Mancan" at bounding box center [180, 66] width 20 height 6
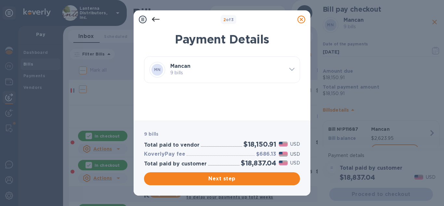
click at [177, 68] on b "Mancan" at bounding box center [180, 66] width 20 height 6
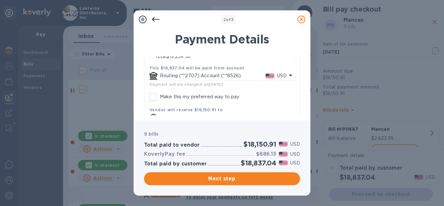
scroll to position [180, 0]
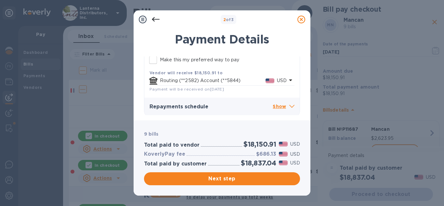
click at [299, 20] on icon at bounding box center [302, 20] width 8 height 8
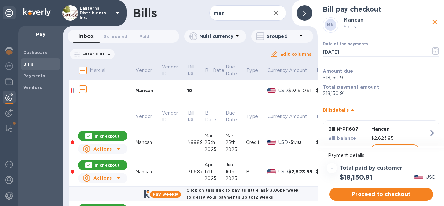
click at [145, 147] on td "Mancan" at bounding box center [148, 142] width 26 height 29
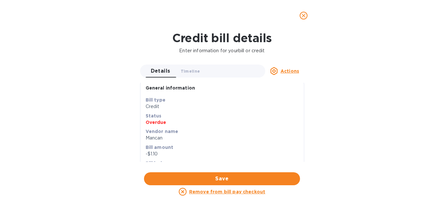
scroll to position [0, 0]
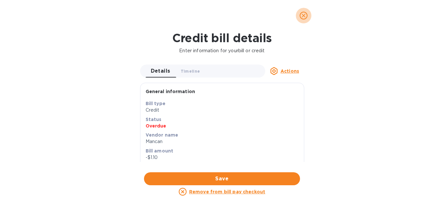
click at [307, 18] on icon "close" at bounding box center [303, 15] width 7 height 7
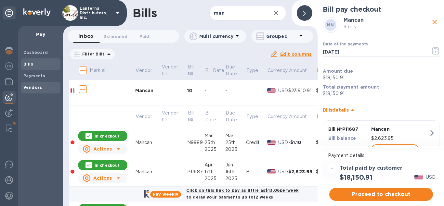
click at [37, 88] on b "Vendors" at bounding box center [32, 87] width 19 height 5
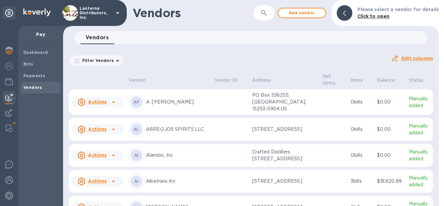
click at [268, 18] on button "button" at bounding box center [264, 13] width 16 height 16
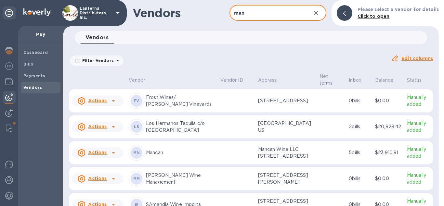
type input "man"
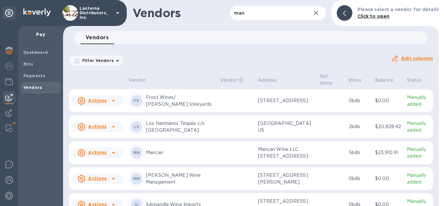
click at [191, 156] on p "Mancan" at bounding box center [180, 153] width 69 height 7
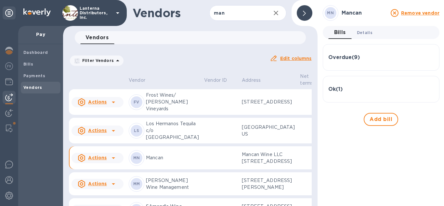
click at [366, 33] on span "Details 0" at bounding box center [365, 32] width 16 height 7
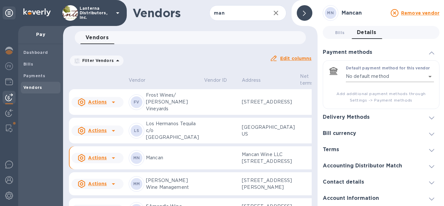
click at [366, 73] on body "Lanterna Distributors, Inc. Pay Dashboard Bills Payments Vendors Vendors man ​ …" at bounding box center [222, 103] width 444 height 206
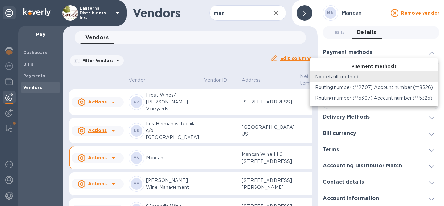
click at [384, 52] on div at bounding box center [222, 103] width 444 height 206
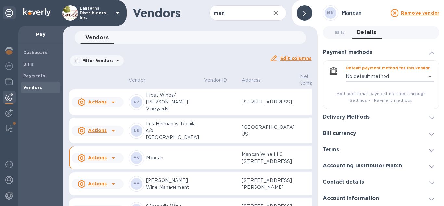
scroll to position [17, 0]
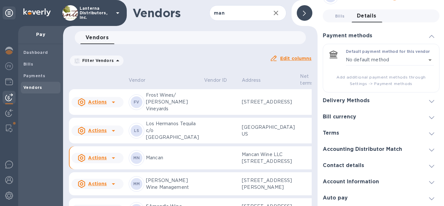
click at [358, 183] on h3 "Account Information" at bounding box center [351, 182] width 56 height 6
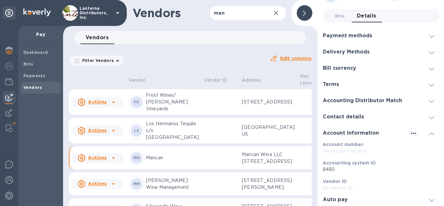
scroll to position [18, 0]
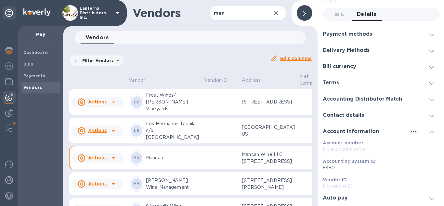
click at [369, 131] on h3 "Account Information" at bounding box center [351, 132] width 56 height 6
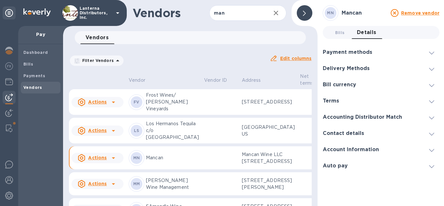
click at [363, 120] on h3 "Accounting Distributor Match" at bounding box center [362, 117] width 79 height 6
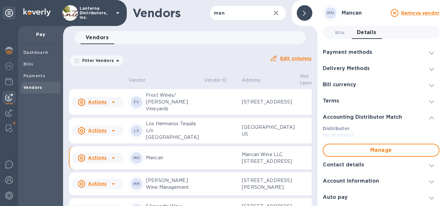
click at [363, 120] on h3 "Accounting Distributor Match" at bounding box center [362, 117] width 79 height 6
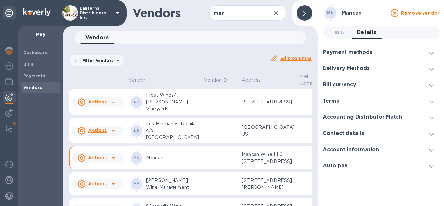
click at [352, 53] on h3 "Payment methods" at bounding box center [347, 52] width 49 height 6
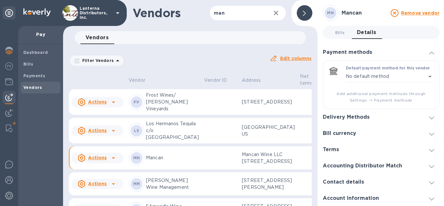
click at [372, 102] on span "Add additional payment methods through Settings -> Payment methods" at bounding box center [381, 97] width 106 height 13
click at [430, 50] on span at bounding box center [431, 52] width 5 height 6
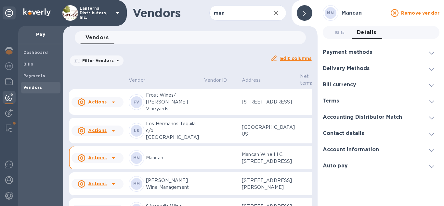
click at [114, 162] on icon at bounding box center [114, 158] width 8 height 8
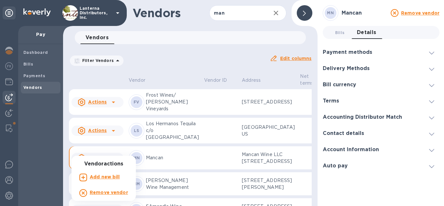
click at [164, 166] on div at bounding box center [222, 103] width 444 height 206
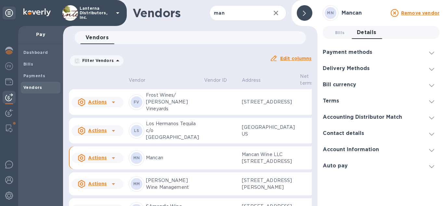
click at [307, 13] on div at bounding box center [305, 13] width 16 height 16
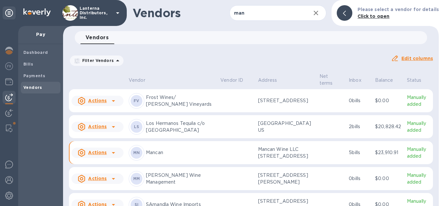
click at [138, 155] on b "MN" at bounding box center [136, 153] width 7 height 5
click at [7, 195] on img at bounding box center [9, 196] width 8 height 8
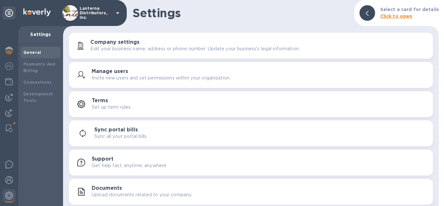
scroll to position [0, 0]
click at [8, 183] on img at bounding box center [9, 181] width 8 height 8
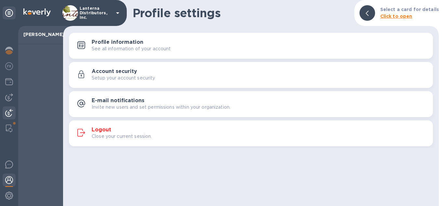
click at [8, 112] on img at bounding box center [9, 113] width 8 height 8
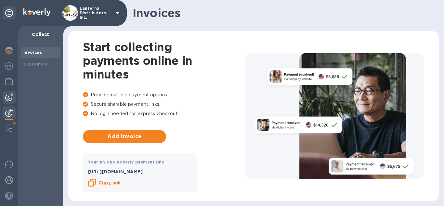
click at [9, 98] on img at bounding box center [9, 98] width 8 height 8
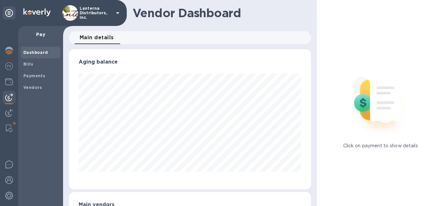
scroll to position [140, 243]
click at [32, 86] on b "Vendors" at bounding box center [32, 87] width 19 height 5
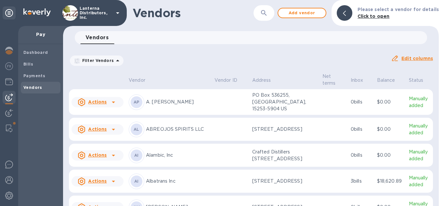
click at [82, 103] on icon at bounding box center [81, 101] width 3 height 3
click at [82, 103] on div at bounding box center [222, 103] width 444 height 206
click at [307, 12] on span "Add vendor" at bounding box center [302, 13] width 37 height 8
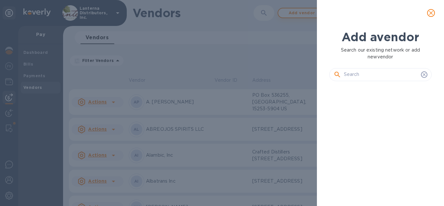
scroll to position [102, 108]
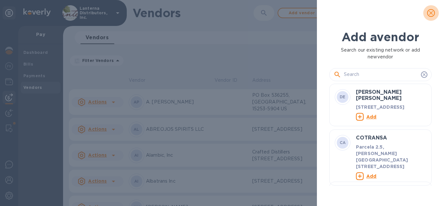
click at [432, 11] on icon "close" at bounding box center [431, 13] width 7 height 7
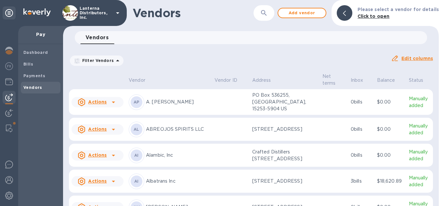
click at [267, 10] on icon "button" at bounding box center [264, 13] width 8 height 8
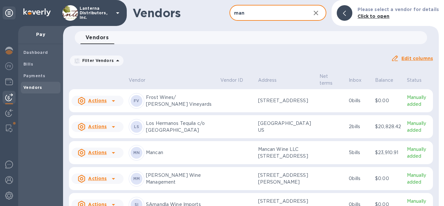
type input "man"
click at [192, 156] on p "Mancan" at bounding box center [180, 153] width 69 height 7
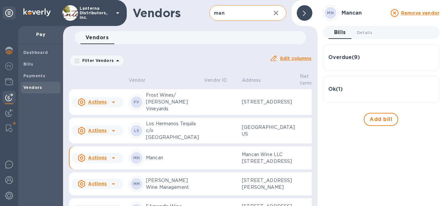
click at [305, 17] on div at bounding box center [305, 13] width 16 height 16
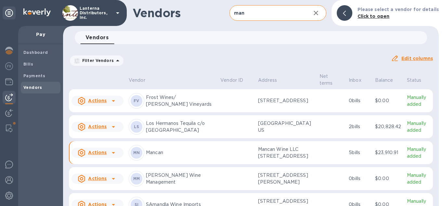
click at [81, 157] on icon at bounding box center [82, 153] width 8 height 8
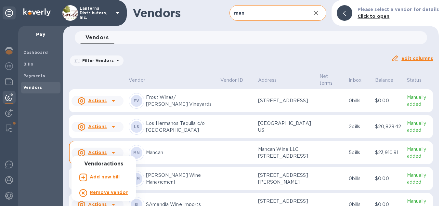
click at [81, 158] on div "Vendor actions Add new bill Remove vendor" at bounding box center [104, 178] width 64 height 45
click at [164, 160] on div at bounding box center [222, 103] width 444 height 206
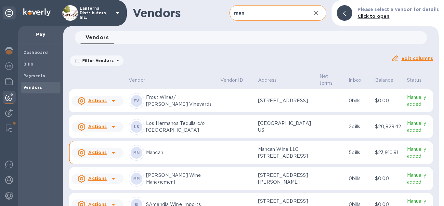
click at [154, 156] on p "Mancan" at bounding box center [180, 153] width 69 height 7
click at [156, 156] on p "Mancan" at bounding box center [180, 153] width 69 height 7
click at [277, 159] on p "Mancan Wine LLC [STREET_ADDRESS]" at bounding box center [286, 153] width 56 height 14
click at [352, 12] on div at bounding box center [345, 13] width 16 height 16
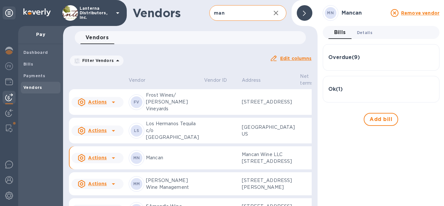
click at [368, 33] on span "Details 0" at bounding box center [365, 32] width 16 height 7
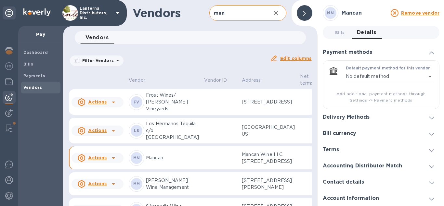
scroll to position [17, 0]
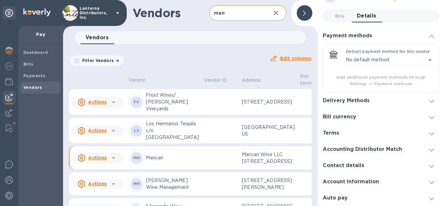
click at [361, 181] on h3 "Account Information" at bounding box center [351, 182] width 56 height 6
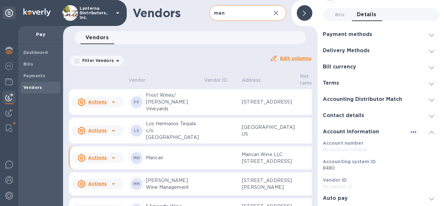
scroll to position [18, 0]
click at [357, 131] on h3 "Account Information" at bounding box center [351, 132] width 56 height 6
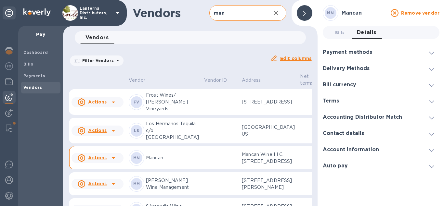
click at [351, 134] on h3 "Contact details" at bounding box center [343, 134] width 41 height 6
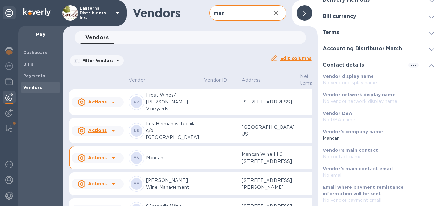
scroll to position [32, 0]
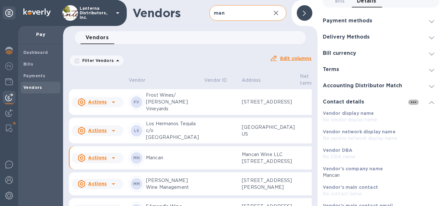
click at [415, 102] on icon "button" at bounding box center [414, 103] width 8 height 8
click at [420, 116] on p "Edit" at bounding box center [421, 116] width 10 height 7
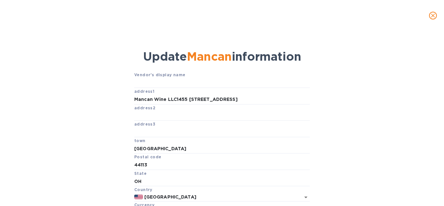
type input "Mancan Wine LLC1455 W 29th St"
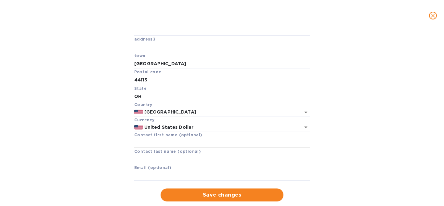
scroll to position [99, 0]
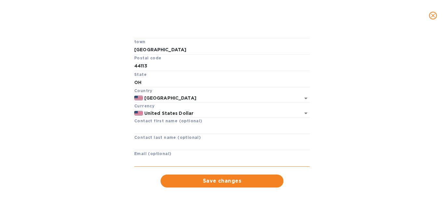
click at [164, 163] on input "text" at bounding box center [222, 162] width 176 height 10
paste input "[PERSON_NAME][EMAIL_ADDRESS][DOMAIN_NAME]"
type input "[PERSON_NAME][EMAIL_ADDRESS][DOMAIN_NAME]"
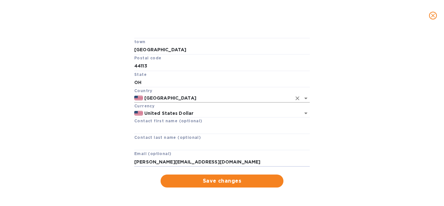
type input "Mancan Wine LLC1455 W 29th St"
type input "[PERSON_NAME][EMAIL_ADDRESS][DOMAIN_NAME]"
click at [217, 179] on span "Save changes" at bounding box center [222, 182] width 113 height 8
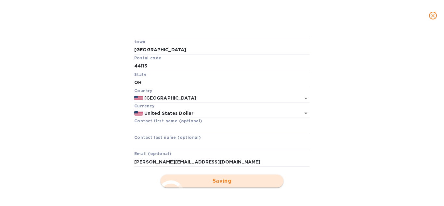
type input "Mancan Wine LLC1455 W 29th St"
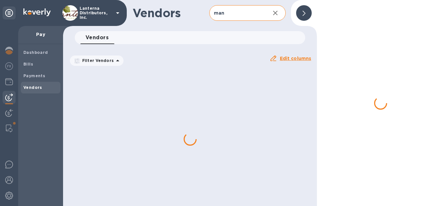
scroll to position [84, 0]
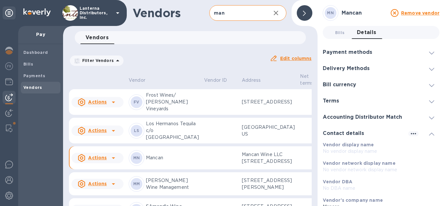
click at [350, 52] on h3 "Payment methods" at bounding box center [347, 52] width 49 height 6
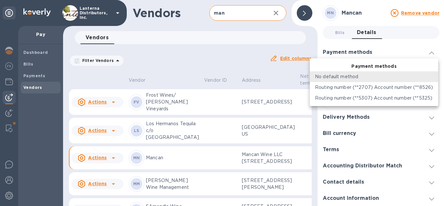
click at [431, 78] on body "Lanterna Distributors, Inc. Pay Dashboard Bills Payments Vendors Vendors man ​ …" at bounding box center [222, 103] width 444 height 206
click at [337, 32] on div at bounding box center [222, 103] width 444 height 206
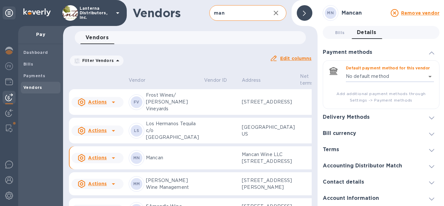
click at [352, 116] on h3 "Delivery Methods" at bounding box center [346, 117] width 47 height 6
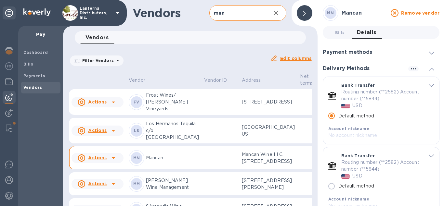
scroll to position [37, 0]
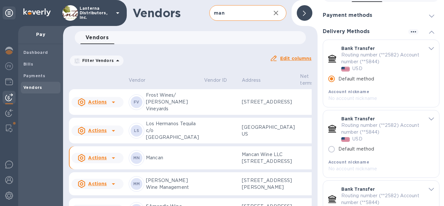
click at [303, 14] on icon at bounding box center [304, 13] width 3 height 5
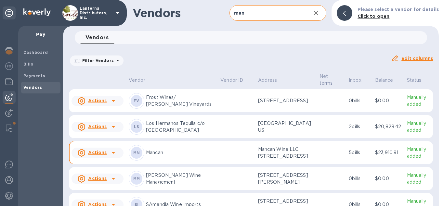
click at [346, 14] on icon at bounding box center [344, 13] width 3 height 5
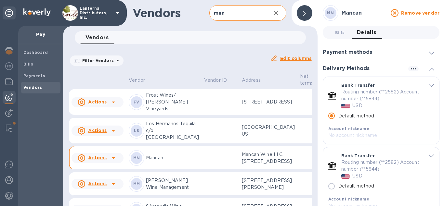
click at [305, 17] on div at bounding box center [305, 13] width 16 height 16
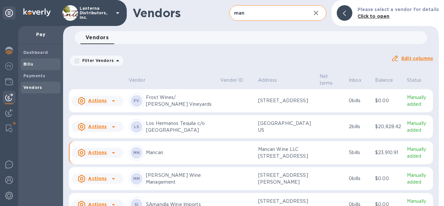
click at [31, 64] on b "Bills" at bounding box center [28, 64] width 10 height 5
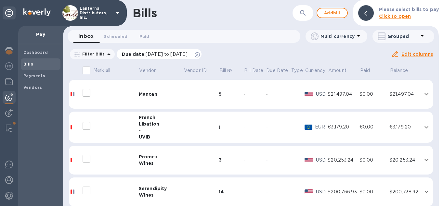
click at [200, 55] on icon at bounding box center [197, 54] width 5 height 5
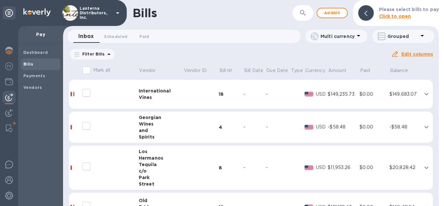
click at [307, 14] on icon "button" at bounding box center [303, 13] width 8 height 8
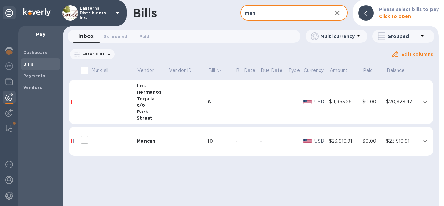
type input "man"
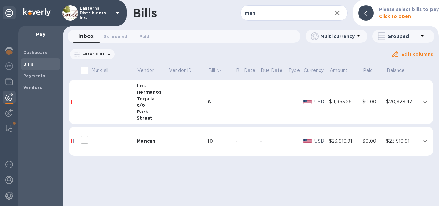
click at [178, 144] on td at bounding box center [187, 141] width 39 height 29
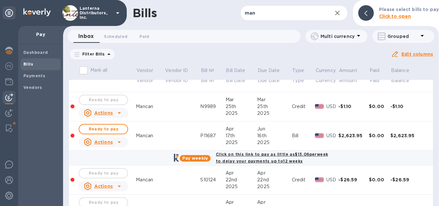
scroll to position [74, 0]
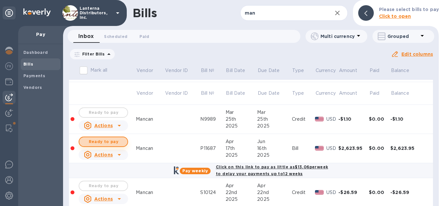
click at [103, 144] on span "Ready to pay" at bounding box center [104, 142] width 38 height 8
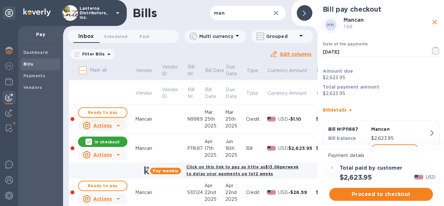
click at [104, 112] on span "Ready to pay" at bounding box center [103, 113] width 38 height 8
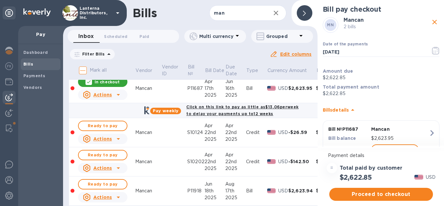
scroll to position [148, 0]
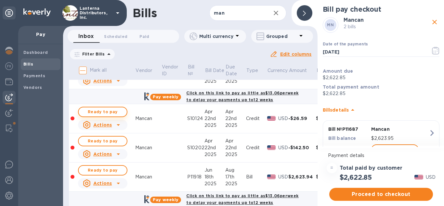
click at [105, 109] on span "Ready to pay" at bounding box center [103, 112] width 38 height 8
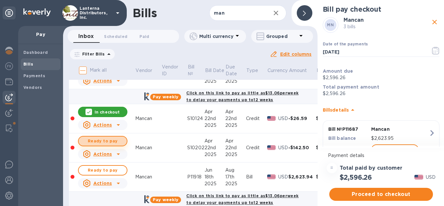
click at [105, 144] on span "Ready to pay" at bounding box center [103, 142] width 38 height 8
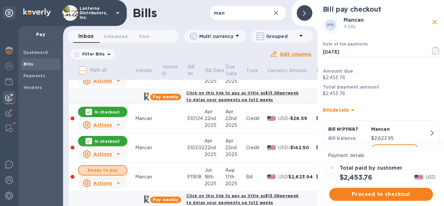
click at [109, 171] on span "Ready to pay" at bounding box center [103, 171] width 38 height 8
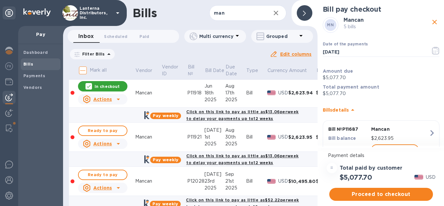
scroll to position [259, 0]
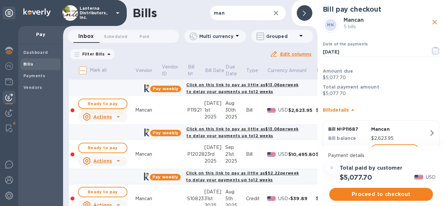
click at [107, 103] on span "Ready to pay" at bounding box center [103, 104] width 38 height 8
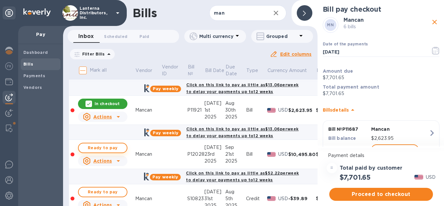
click at [106, 145] on span "Ready to pay" at bounding box center [103, 148] width 38 height 8
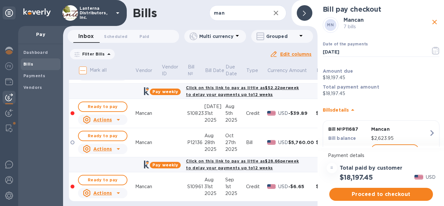
scroll to position [347, 0]
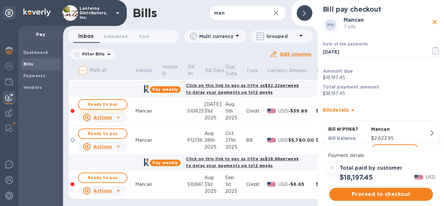
click at [101, 100] on button "Ready to pay" at bounding box center [102, 105] width 49 height 10
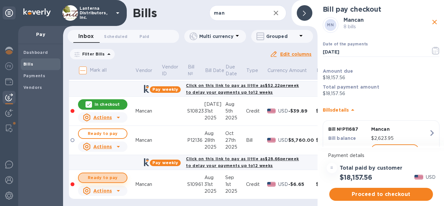
click at [105, 176] on span "Ready to pay" at bounding box center [103, 178] width 38 height 8
click at [105, 176] on p "In checkout" at bounding box center [107, 179] width 25 height 6
click at [105, 176] on span "Ready to pay" at bounding box center [103, 178] width 38 height 8
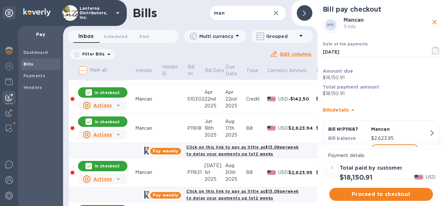
scroll to position [199, 0]
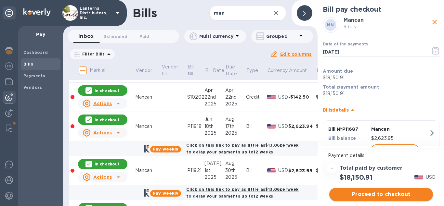
click at [365, 194] on span "Proceed to checkout" at bounding box center [381, 195] width 93 height 8
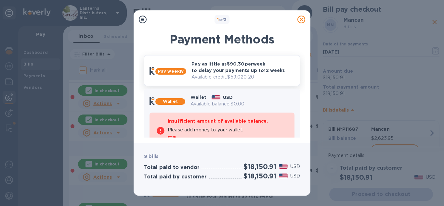
click at [211, 73] on p "Pay as little as $90.30 per week to delay your payments up to 12 weeks" at bounding box center [243, 67] width 103 height 13
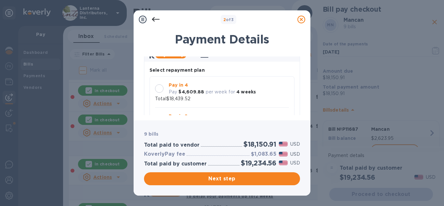
scroll to position [74, 0]
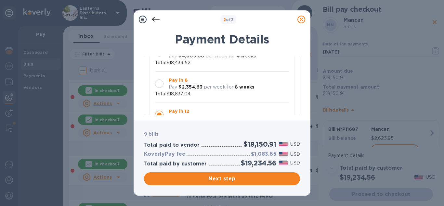
click at [162, 84] on div at bounding box center [159, 84] width 8 height 8
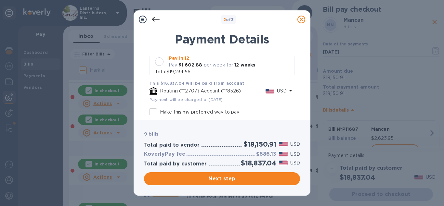
scroll to position [180, 0]
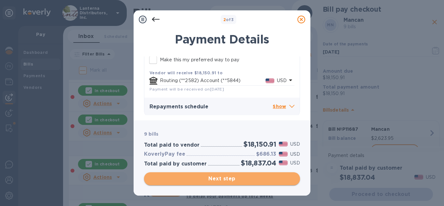
click at [227, 176] on span "Next step" at bounding box center [222, 179] width 146 height 8
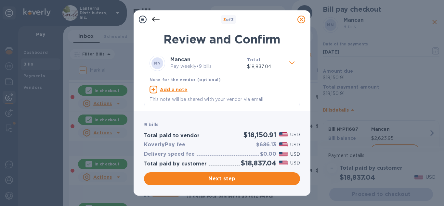
scroll to position [9, 0]
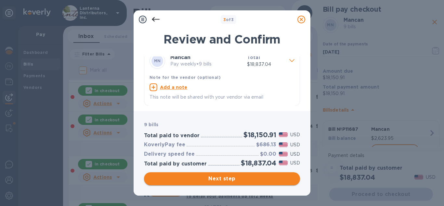
click at [217, 180] on span "Next step" at bounding box center [222, 179] width 146 height 8
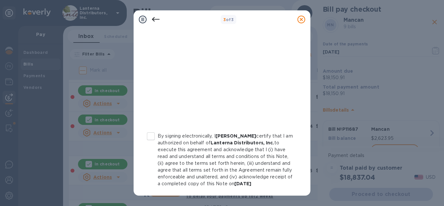
scroll to position [120, 0]
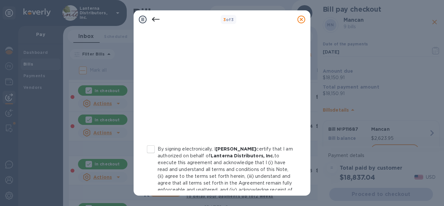
click at [148, 147] on input "By signing electronically, I [PERSON_NAME] certify that I am authorized on beha…" at bounding box center [151, 150] width 14 height 14
checkbox input "true"
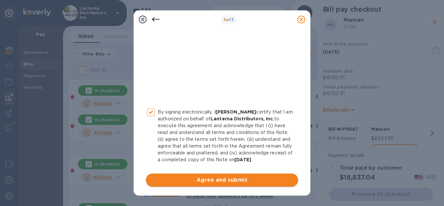
click at [213, 186] on button "Agree and submit" at bounding box center [222, 180] width 152 height 13
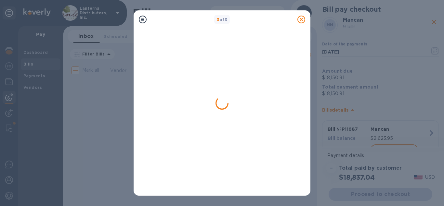
scroll to position [0, 0]
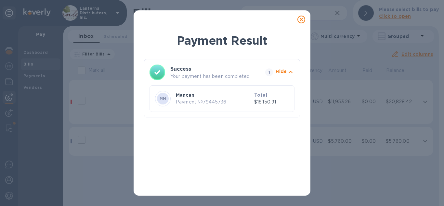
click at [300, 18] on icon at bounding box center [302, 20] width 8 height 8
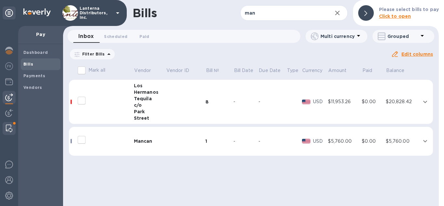
click at [6, 129] on img at bounding box center [9, 129] width 7 height 8
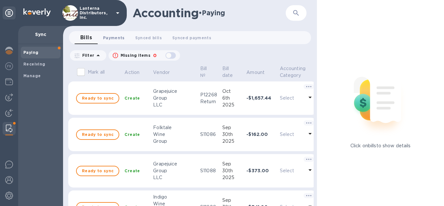
click at [112, 34] on button "Payments 0" at bounding box center [114, 37] width 32 height 13
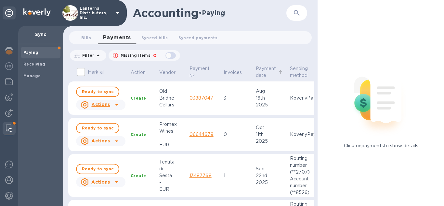
click at [263, 73] on p "Payment date" at bounding box center [266, 72] width 20 height 14
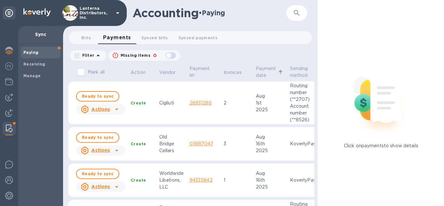
click at [263, 73] on p "Payment date" at bounding box center [266, 72] width 20 height 14
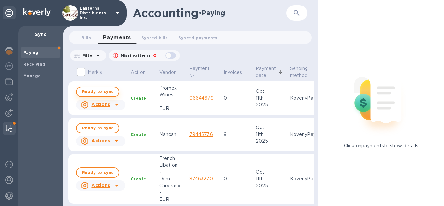
click at [94, 93] on span "Ready to sync" at bounding box center [98, 92] width 32 height 8
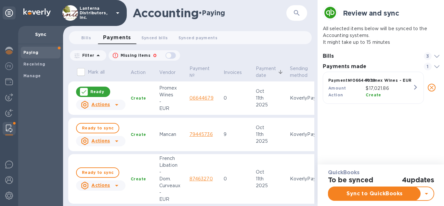
scroll to position [35, 119]
click at [99, 128] on span "Ready to sync" at bounding box center [98, 129] width 32 height 8
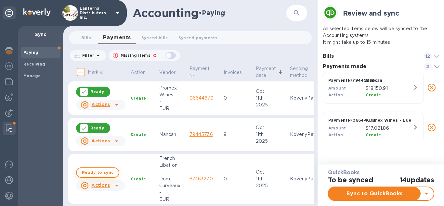
click at [96, 172] on span "Ready to sync" at bounding box center [98, 173] width 32 height 8
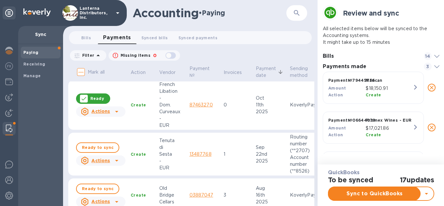
scroll to position [36, 0]
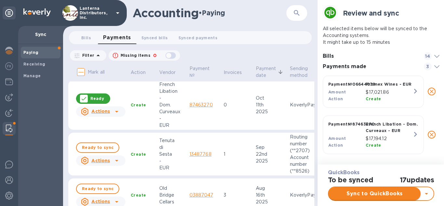
click at [377, 193] on span "Sync to QuickBooks" at bounding box center [375, 194] width 82 height 8
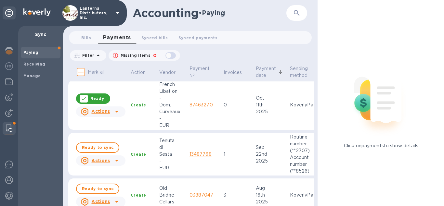
scroll to position [0, 0]
